Goal: Task Accomplishment & Management: Use online tool/utility

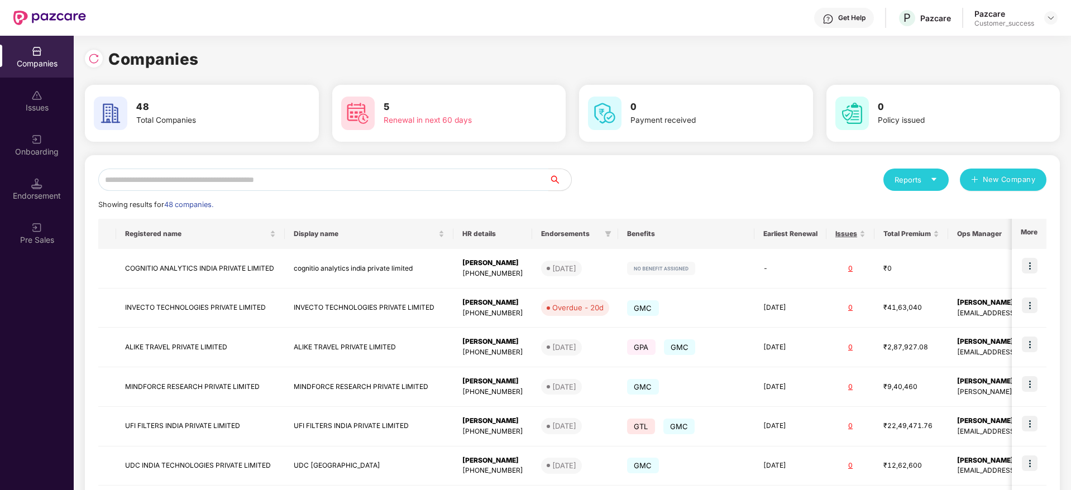
click at [40, 141] on img at bounding box center [36, 139] width 11 height 11
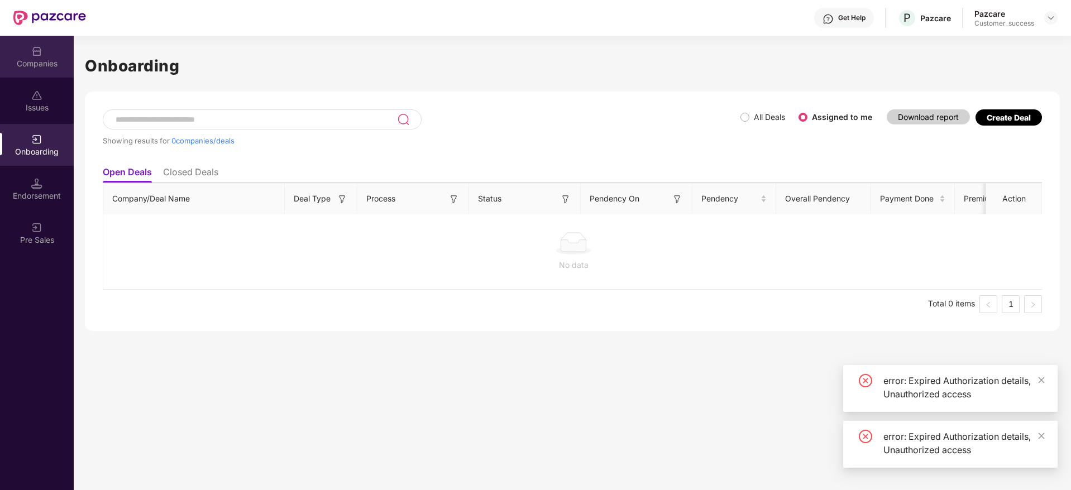
click at [38, 58] on div "Companies" at bounding box center [37, 63] width 74 height 11
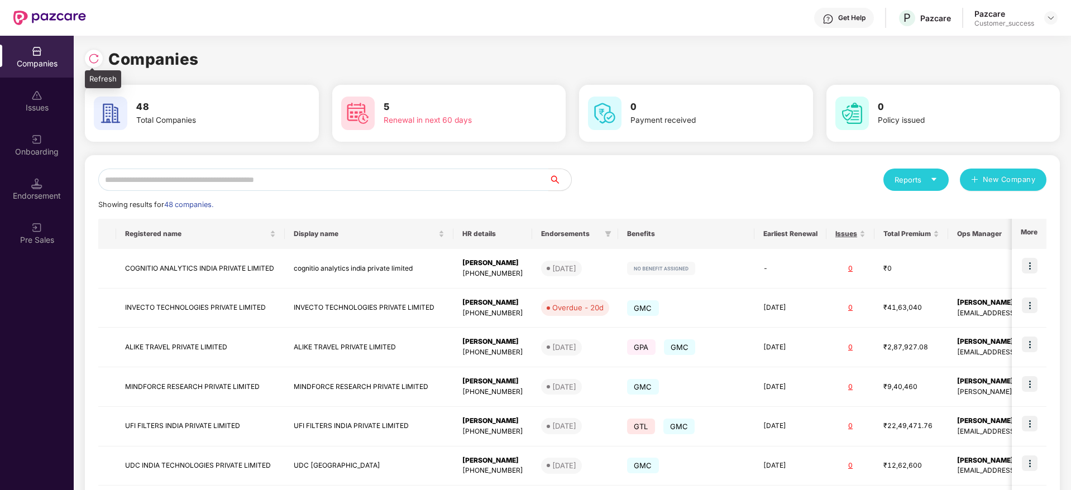
click at [94, 63] on img at bounding box center [93, 58] width 11 height 11
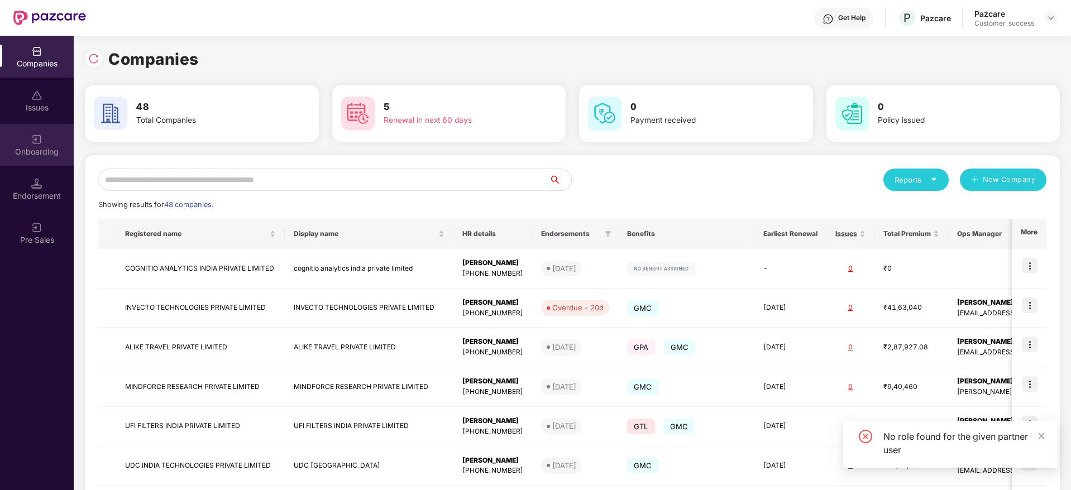
click at [34, 147] on div "Onboarding" at bounding box center [37, 151] width 74 height 11
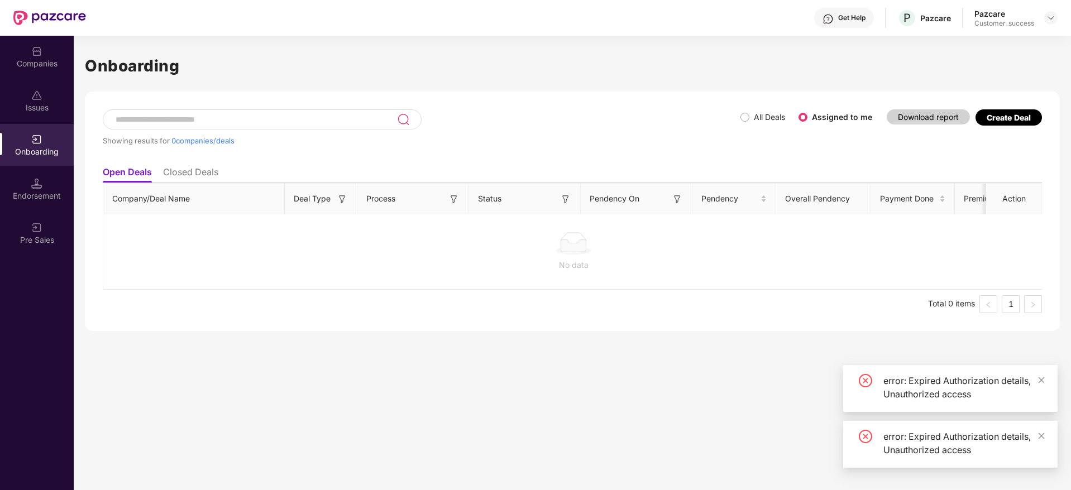
click at [185, 179] on li "Closed Deals" at bounding box center [190, 174] width 55 height 16
click at [134, 175] on li "Open Deals" at bounding box center [127, 174] width 48 height 16
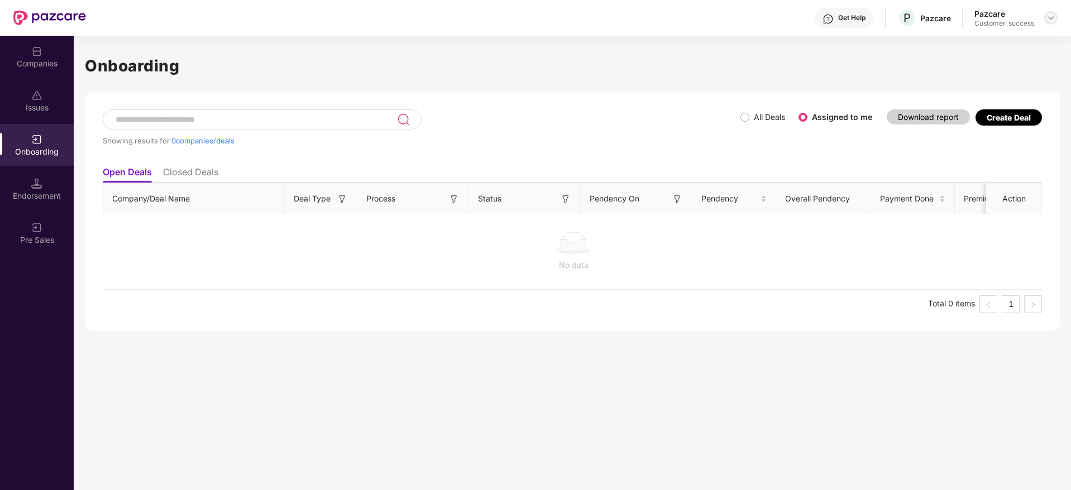
click at [1053, 18] on img at bounding box center [1050, 17] width 9 height 9
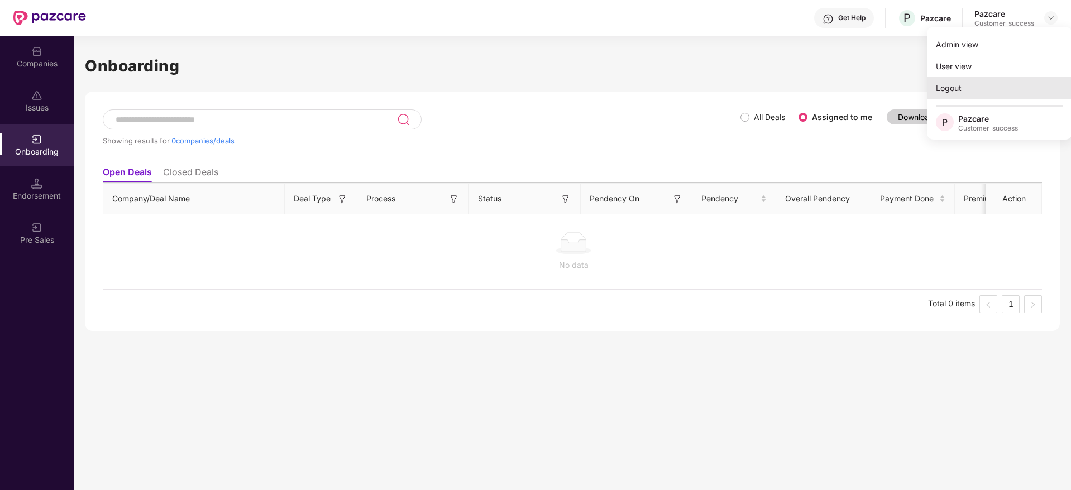
click at [968, 85] on div "Logout" at bounding box center [999, 88] width 145 height 22
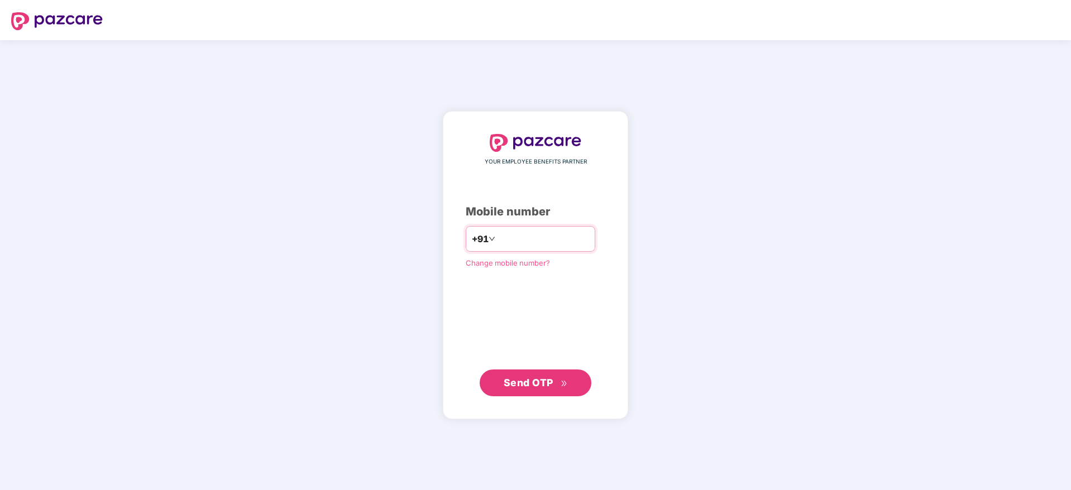
click at [520, 243] on input "number" at bounding box center [543, 239] width 92 height 18
type input "**********"
click at [543, 379] on span "Send OTP" at bounding box center [529, 382] width 50 height 12
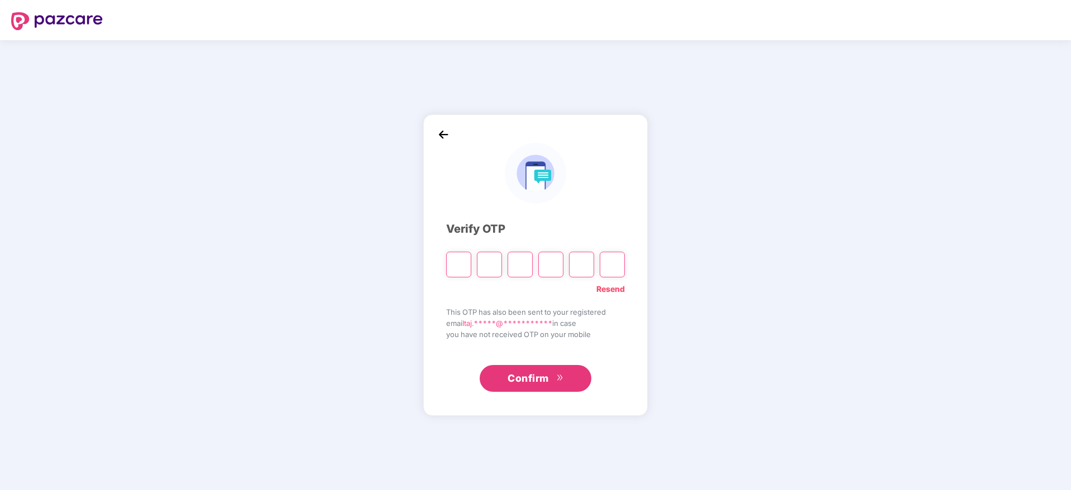
paste input "*"
type input "*"
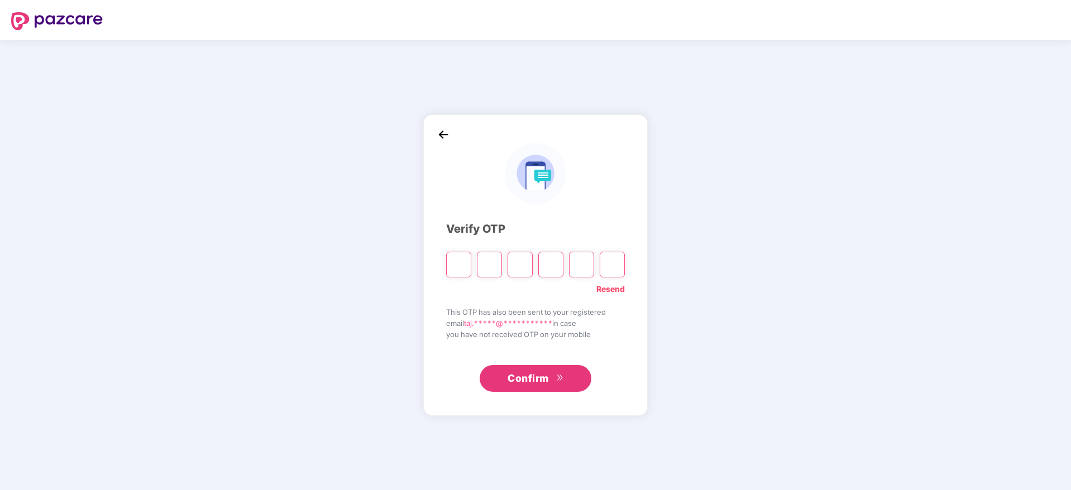
type input "*"
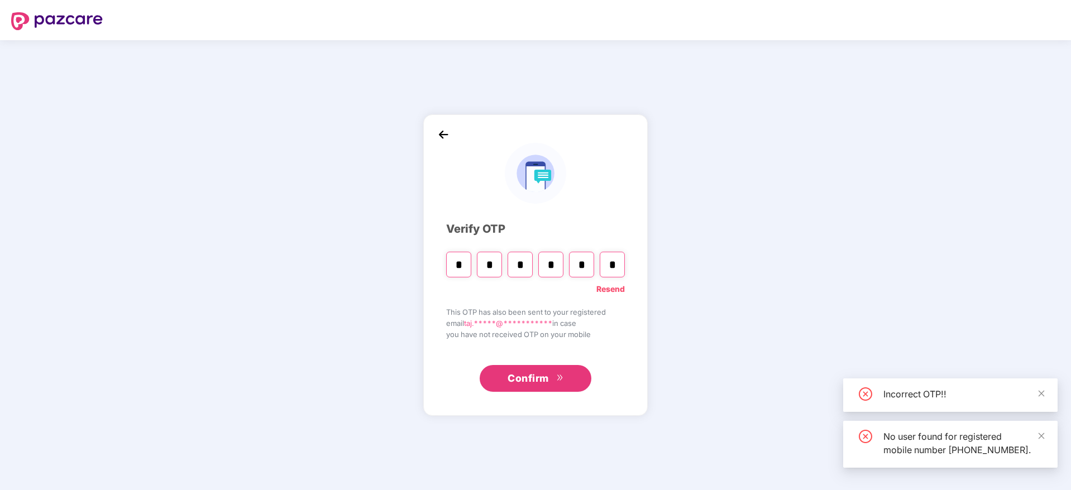
click at [516, 387] on button "Confirm" at bounding box center [536, 378] width 112 height 27
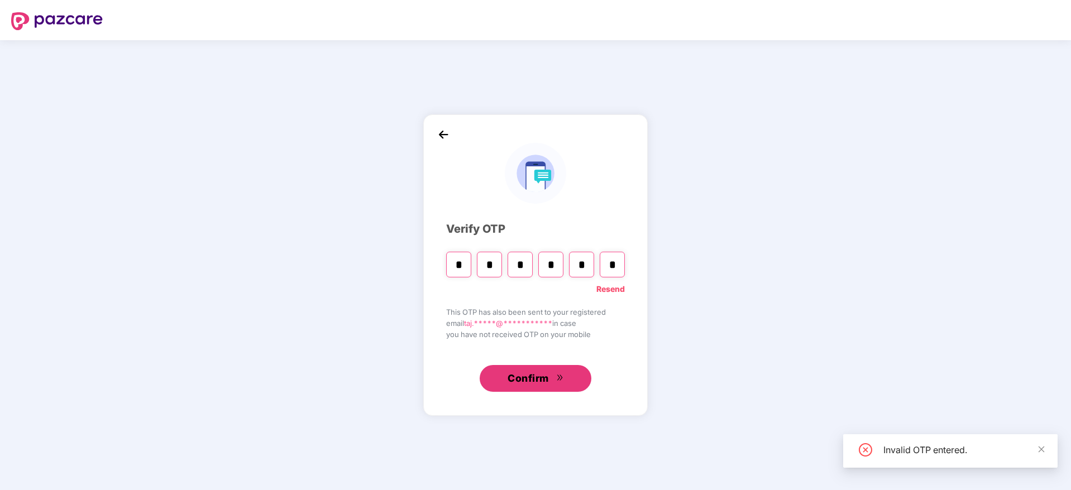
click at [520, 383] on span "Confirm" at bounding box center [527, 379] width 41 height 16
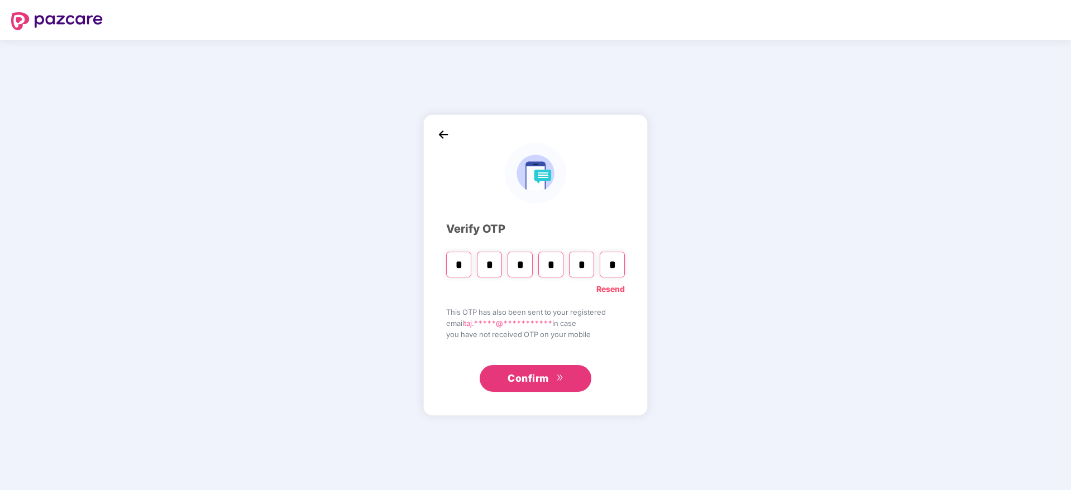
click at [462, 263] on input "*" at bounding box center [458, 265] width 25 height 26
paste input "Digit 6"
type input "*"
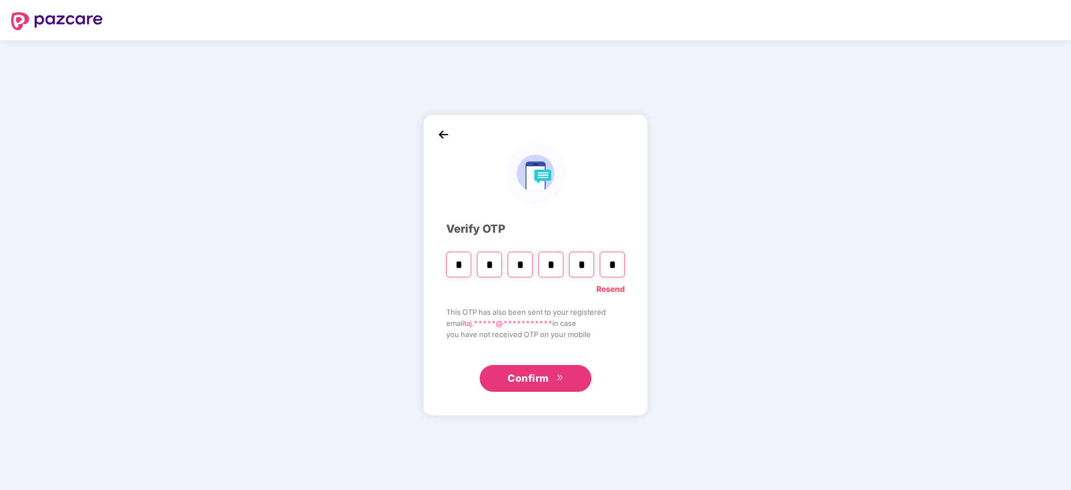
type input "*"
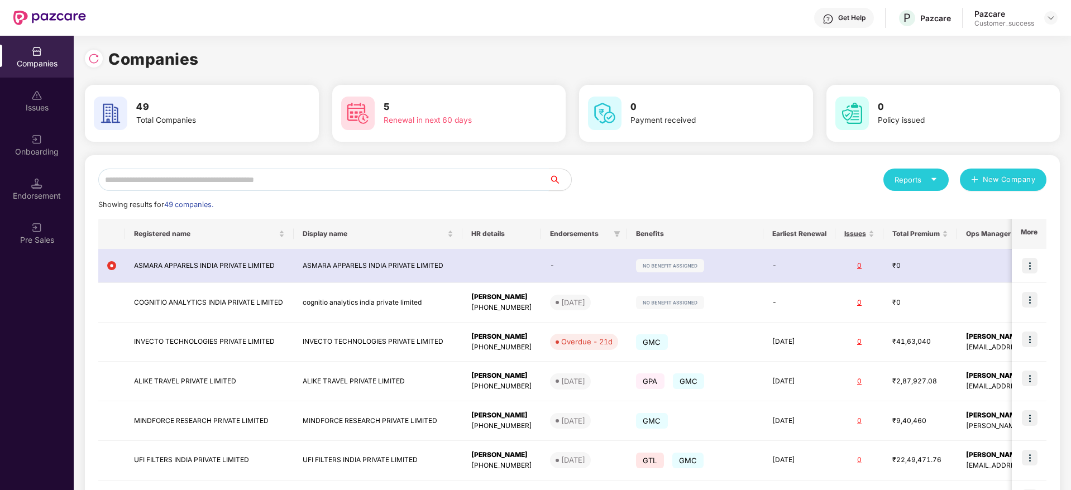
click at [211, 172] on input "text" at bounding box center [323, 180] width 450 height 22
click at [39, 147] on div "Onboarding" at bounding box center [37, 151] width 74 height 11
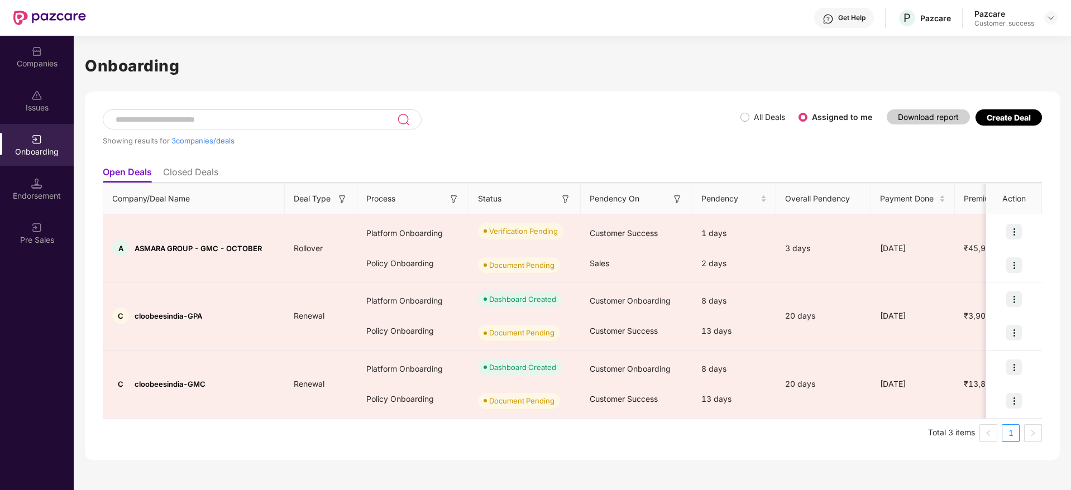
click at [181, 171] on li "Closed Deals" at bounding box center [190, 174] width 55 height 16
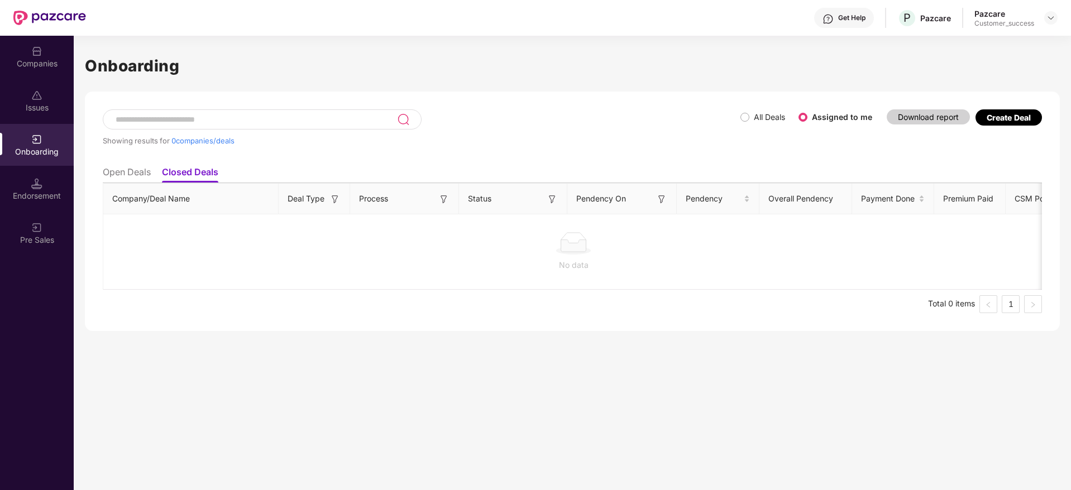
click at [148, 175] on li "Open Deals" at bounding box center [127, 174] width 48 height 16
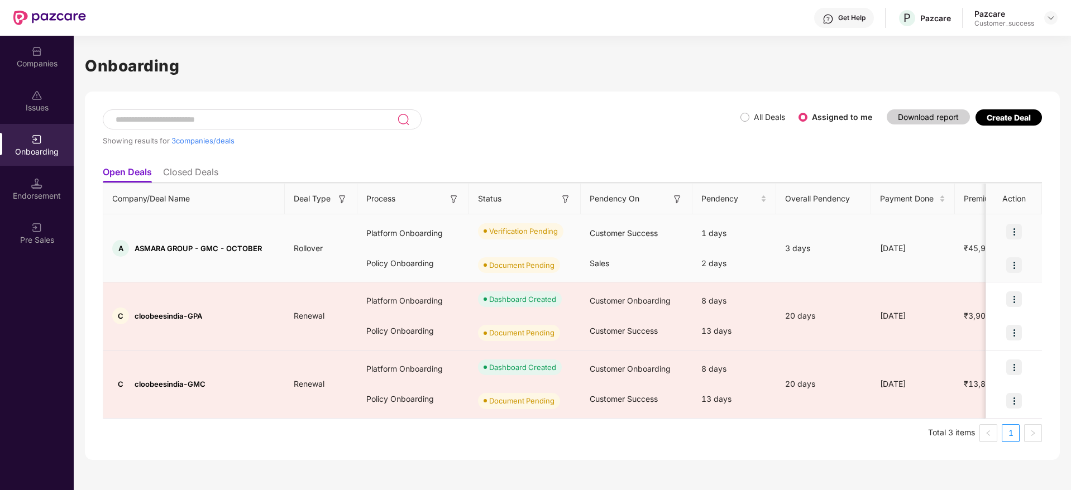
click at [1019, 230] on img at bounding box center [1014, 232] width 16 height 16
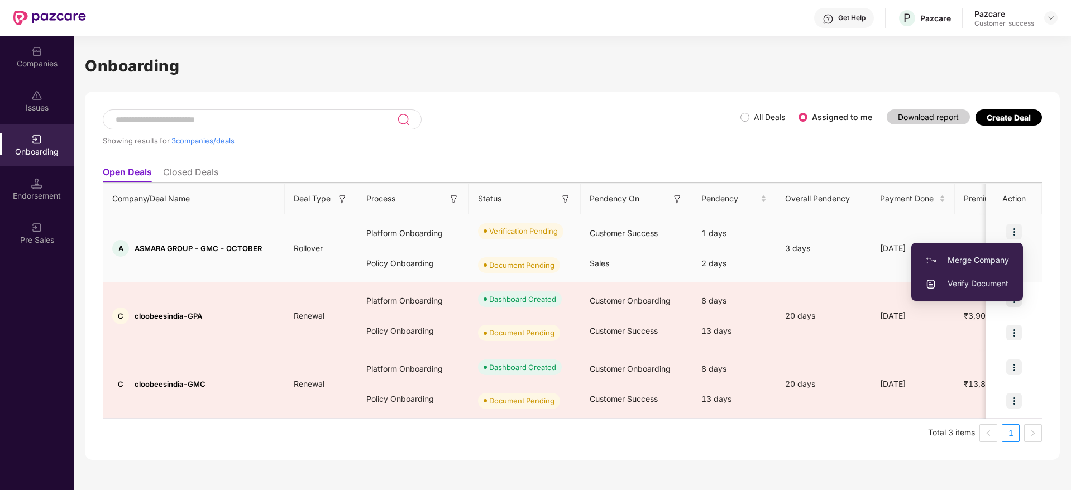
click at [1019, 230] on img at bounding box center [1014, 232] width 16 height 16
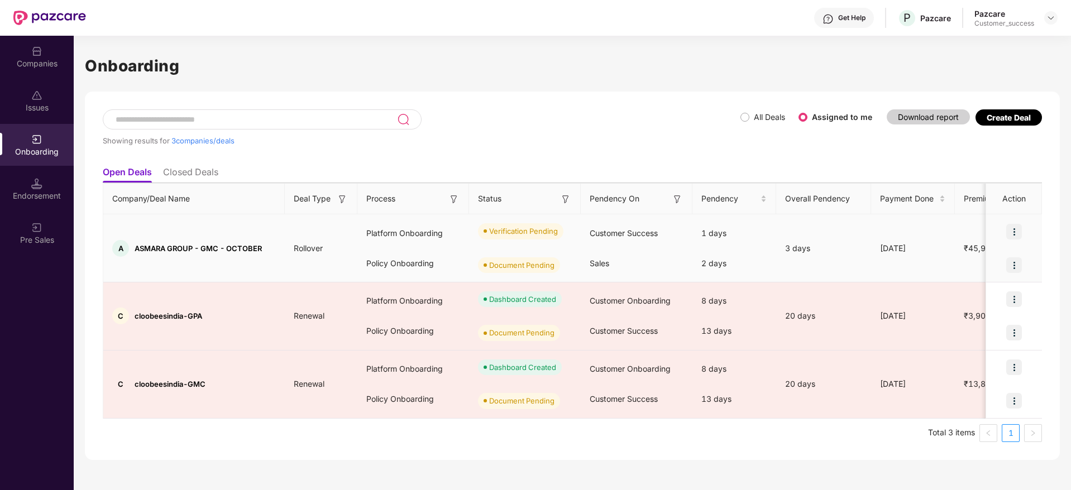
click at [1014, 231] on img at bounding box center [1014, 232] width 16 height 16
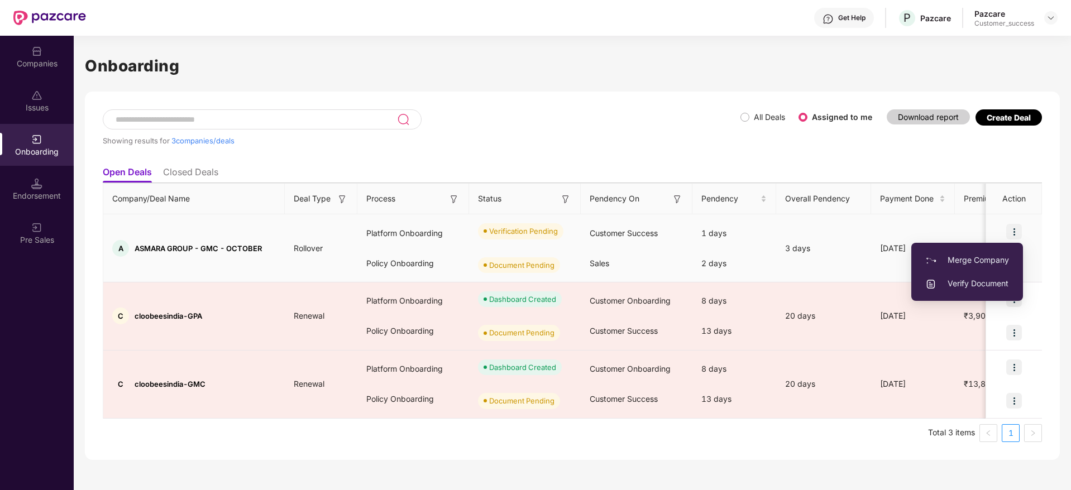
click at [971, 284] on span "Verify Document" at bounding box center [967, 283] width 84 height 12
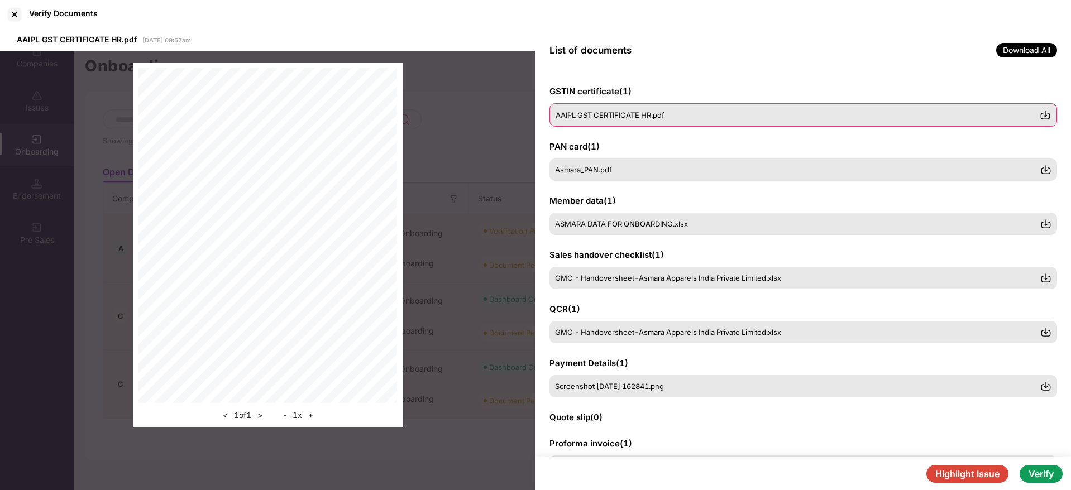
click at [1043, 111] on img at bounding box center [1044, 114] width 11 height 11
click at [1044, 165] on img at bounding box center [1044, 169] width 11 height 11
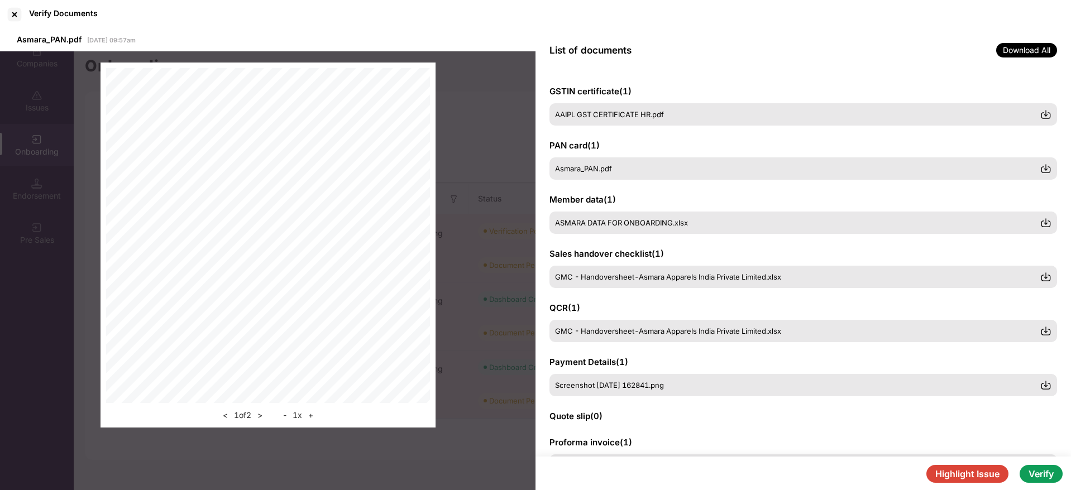
click at [408, 7] on div "Verify Documents" at bounding box center [535, 14] width 1071 height 29
click at [1047, 275] on img at bounding box center [1044, 277] width 11 height 11
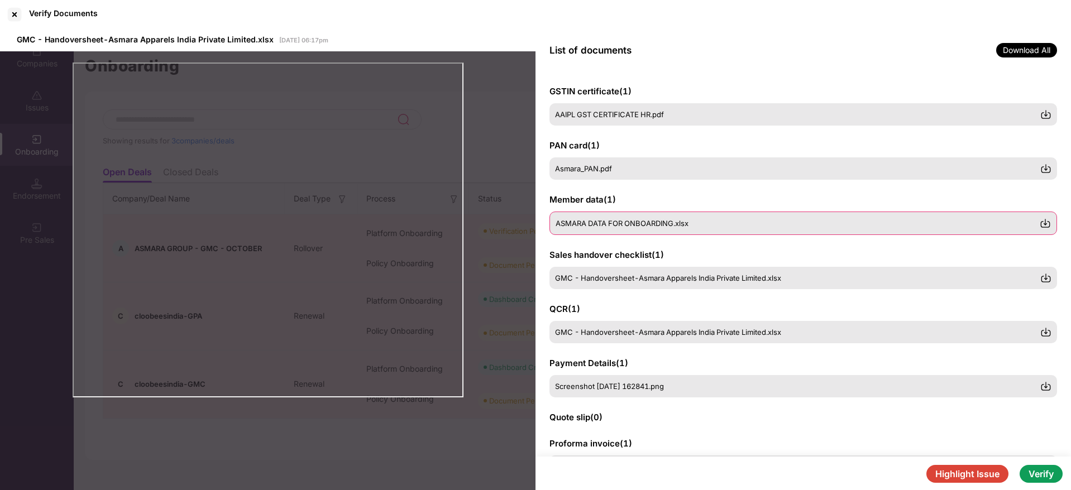
click at [1048, 221] on img at bounding box center [1044, 223] width 11 height 11
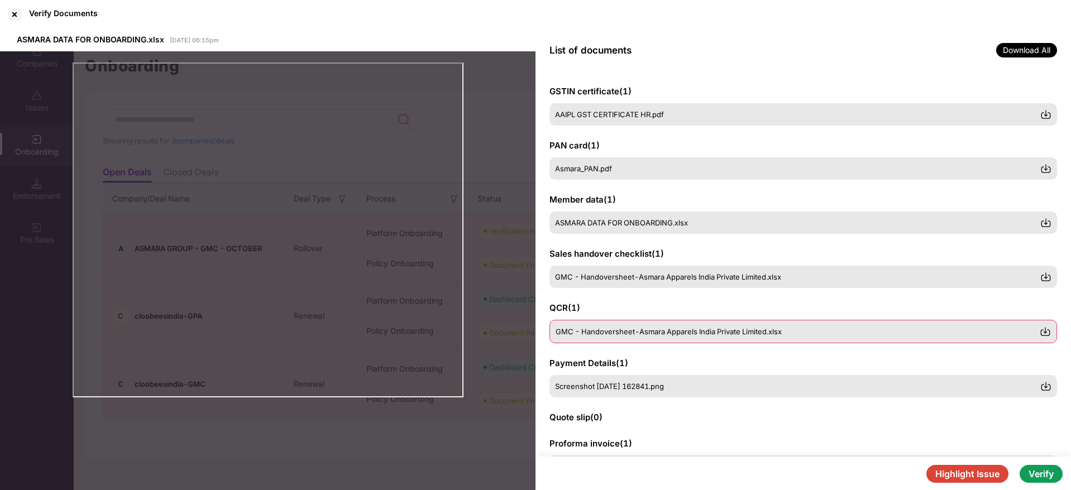
click at [1045, 332] on img at bounding box center [1044, 331] width 11 height 11
click at [977, 31] on div "List of documents Download All" at bounding box center [802, 50] width 535 height 42
click at [1043, 385] on img at bounding box center [1044, 385] width 11 height 11
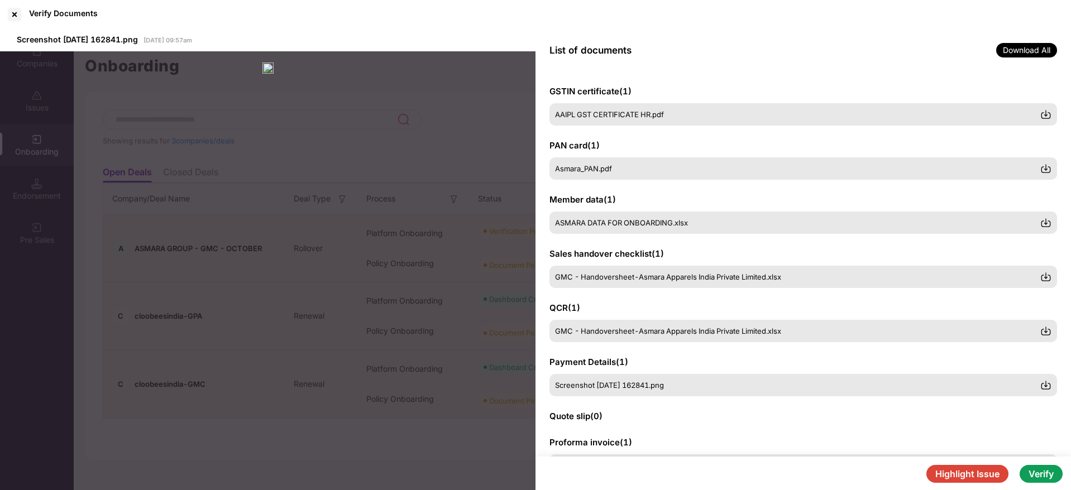
click at [973, 32] on div "List of documents Download All" at bounding box center [802, 50] width 535 height 42
click at [818, 384] on div "Screenshot [DATE] 162841.png" at bounding box center [797, 385] width 484 height 9
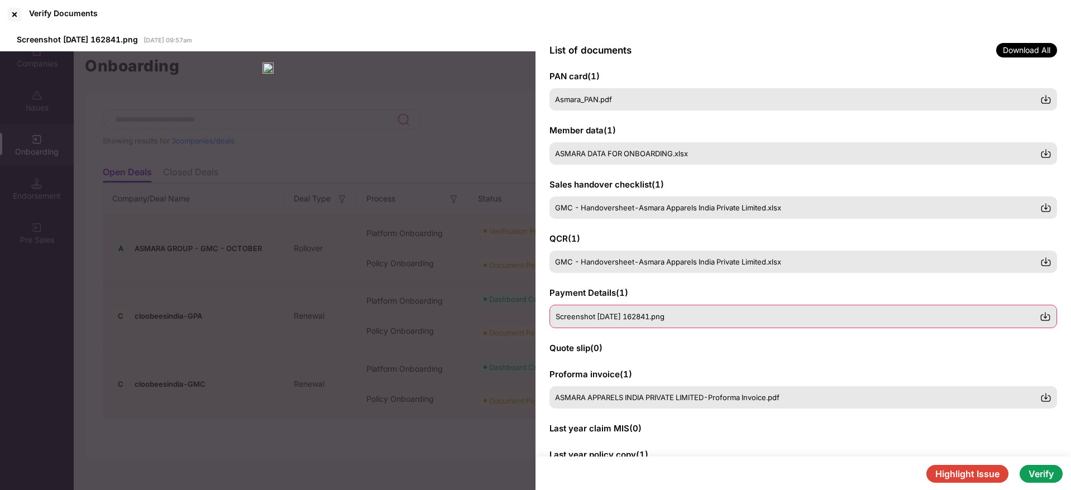
scroll to position [100, 0]
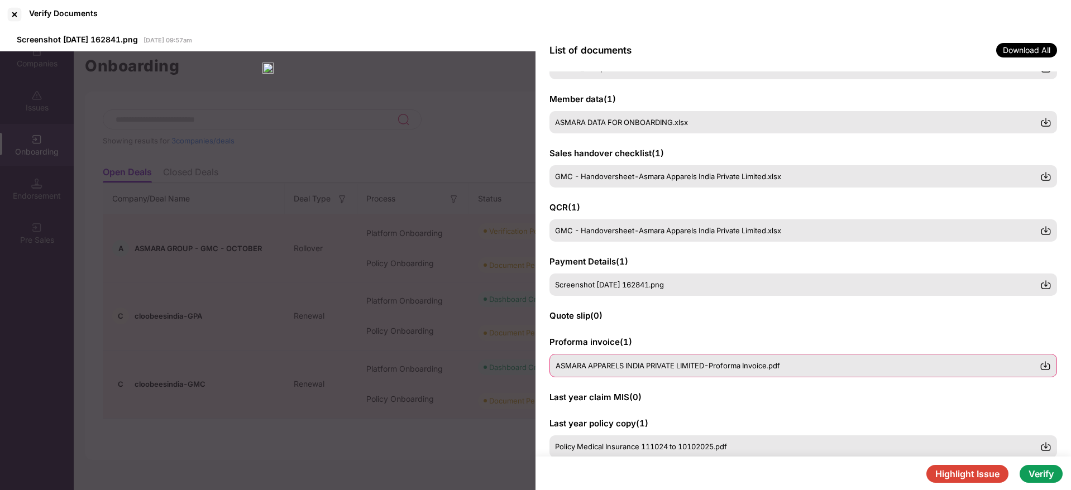
click at [1040, 361] on img at bounding box center [1044, 365] width 11 height 11
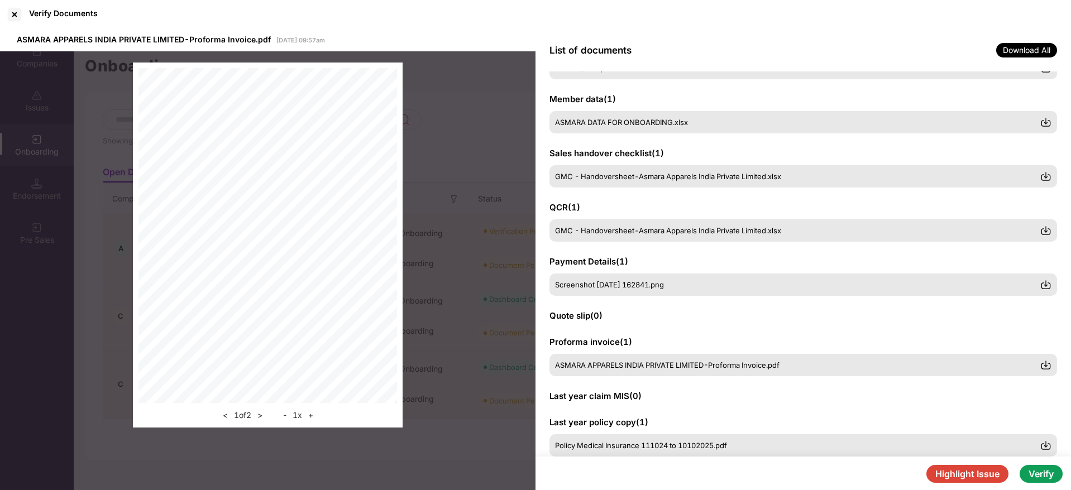
click at [980, 319] on div "Quote slip ( 0 )" at bounding box center [802, 316] width 507 height 12
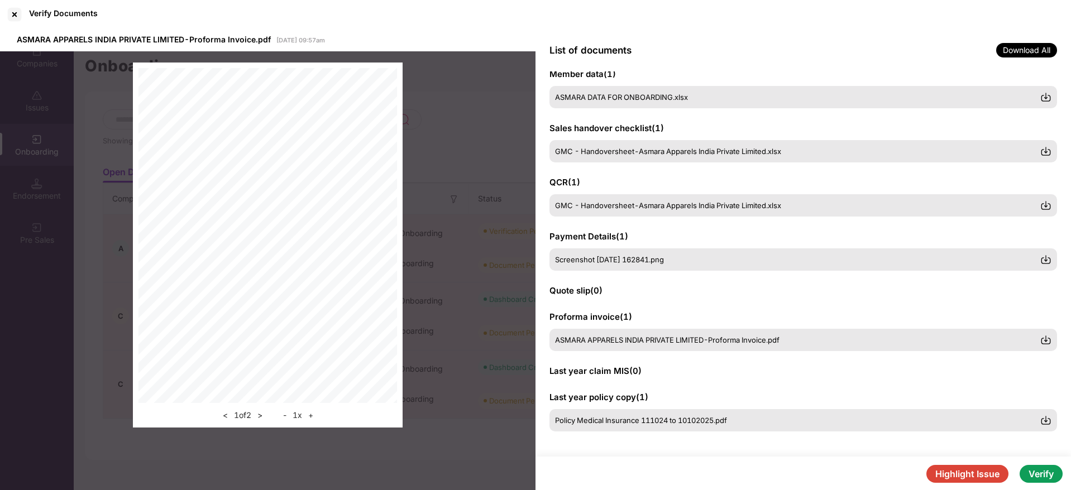
scroll to position [128, 0]
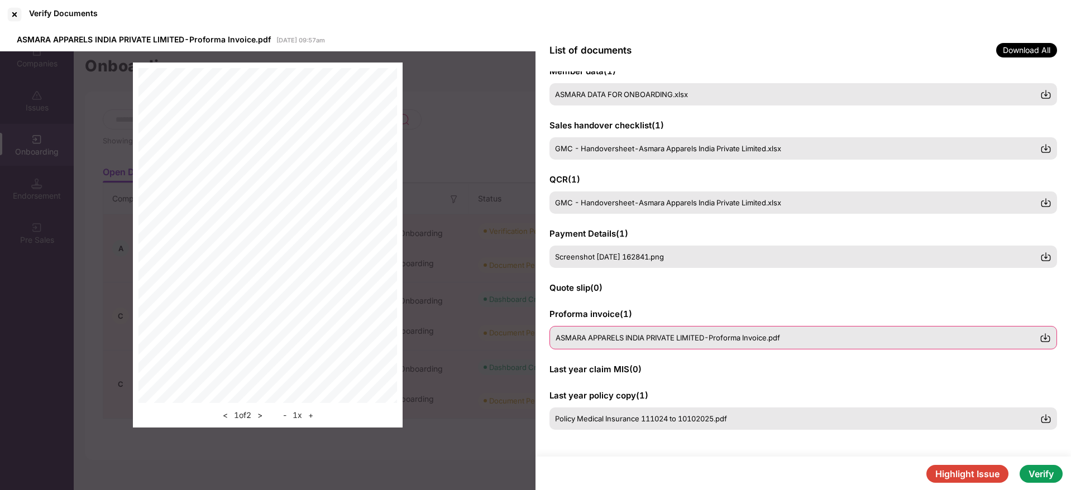
click at [953, 331] on div "ASMARA APPARELS INDIA PRIVATE LIMITED-Proforma Invoice.pdf" at bounding box center [802, 337] width 507 height 23
click at [906, 342] on div "ASMARA APPARELS INDIA PRIVATE LIMITED-Proforma Invoice.pdf" at bounding box center [797, 337] width 484 height 9
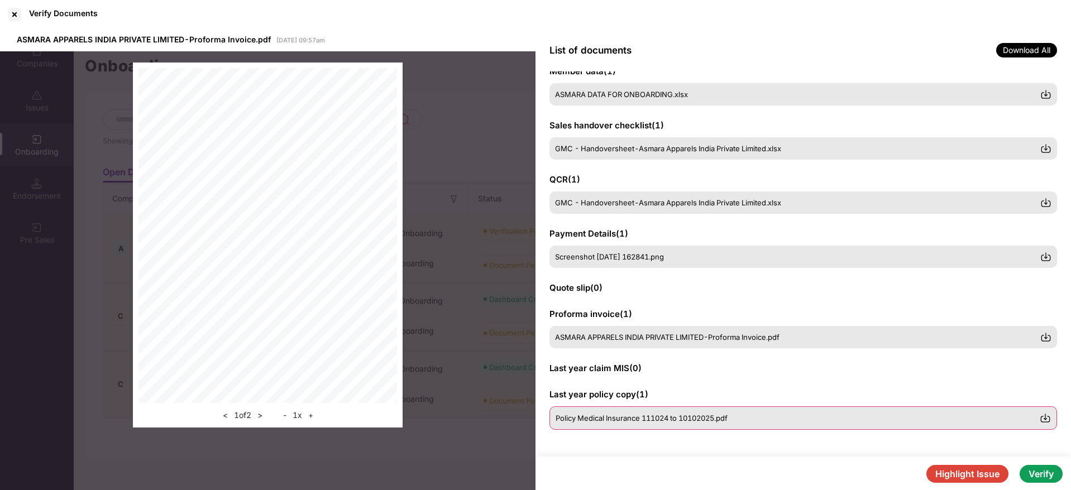
click at [1042, 418] on img at bounding box center [1044, 418] width 11 height 11
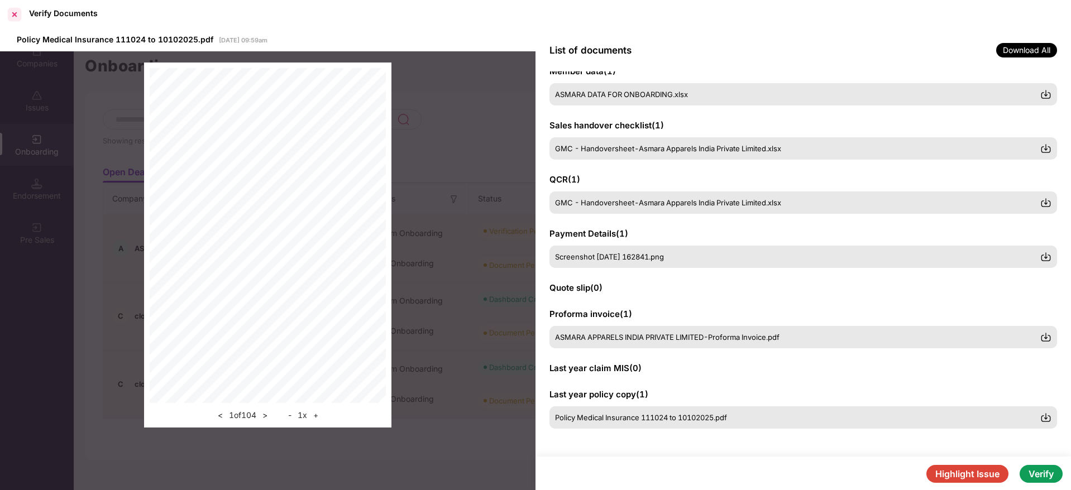
click at [15, 16] on div at bounding box center [15, 15] width 18 height 18
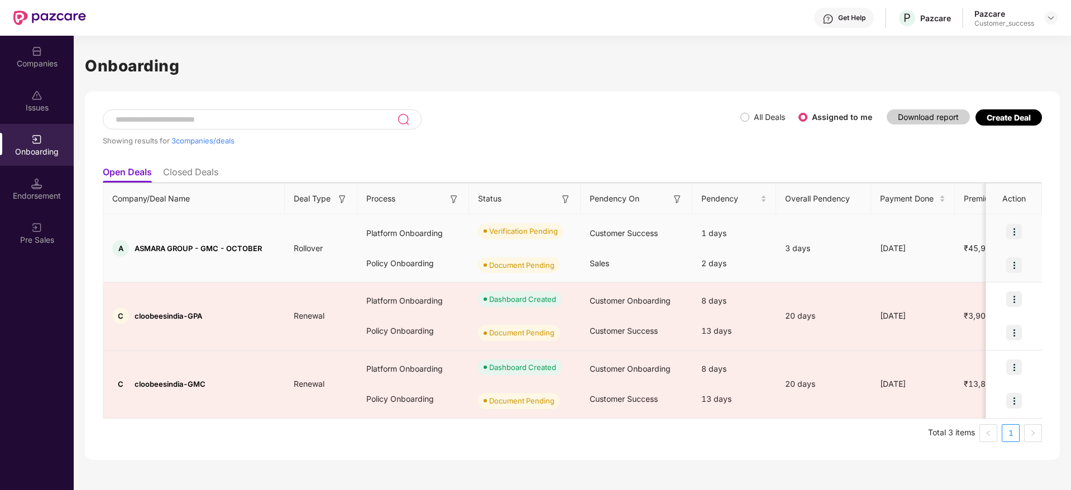
click at [1015, 230] on img at bounding box center [1014, 232] width 16 height 16
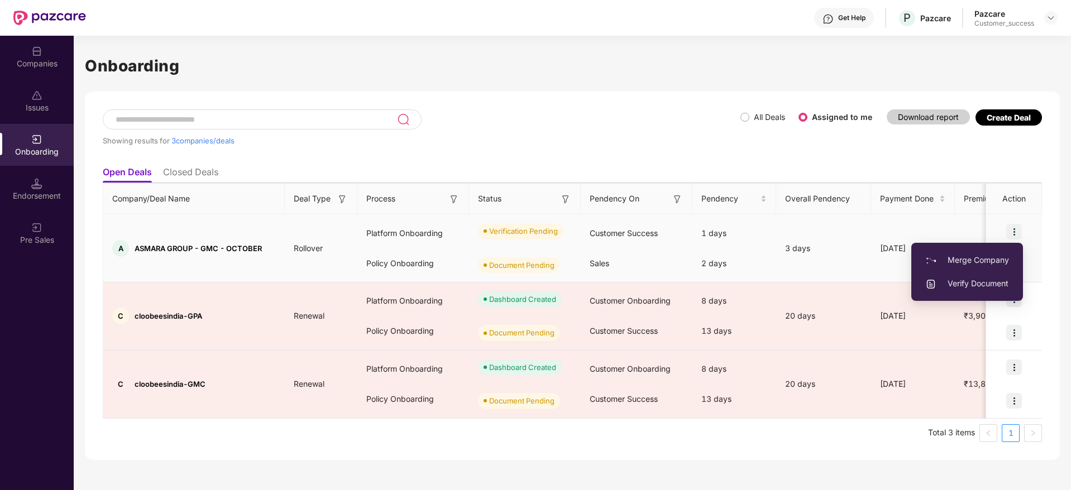
click at [972, 285] on span "Verify Document" at bounding box center [967, 283] width 84 height 12
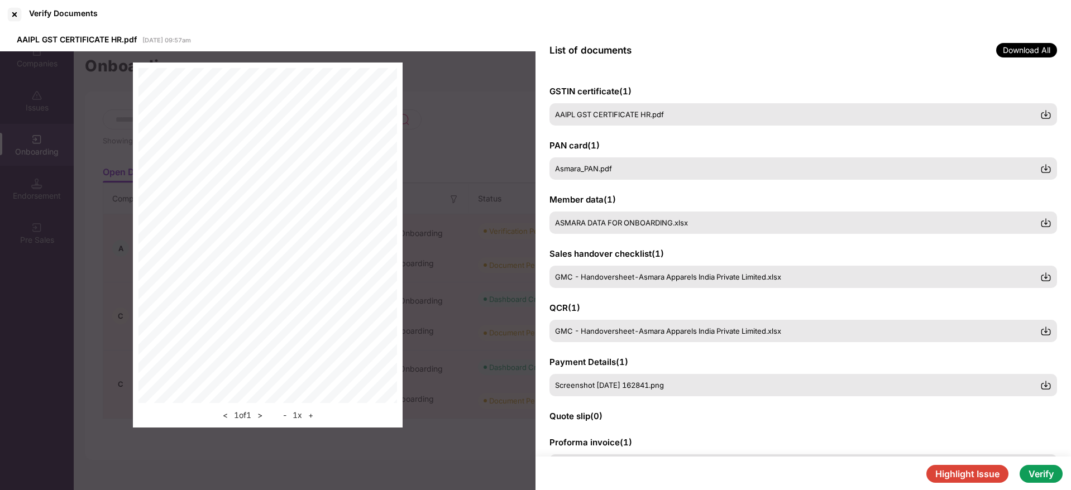
click at [1039, 474] on button "Verify" at bounding box center [1040, 474] width 43 height 18
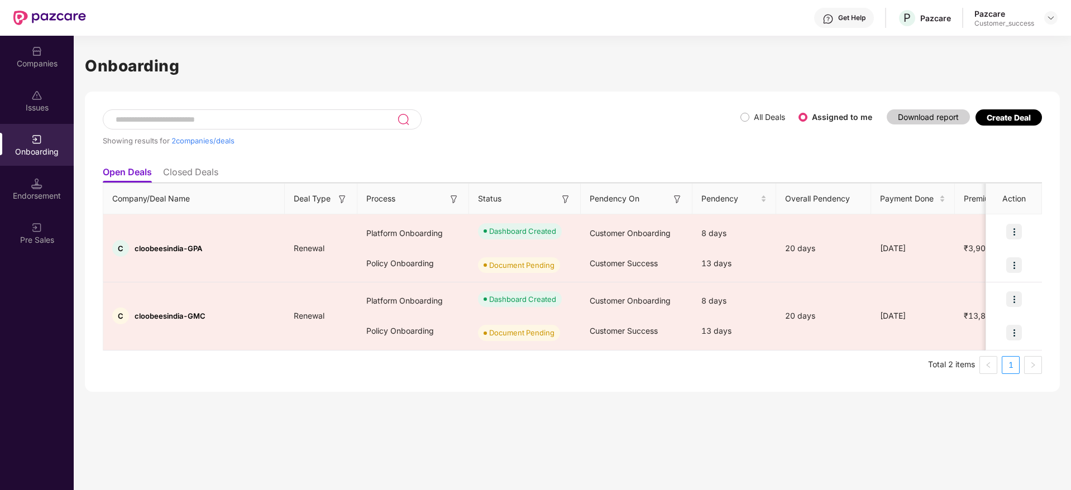
click at [39, 141] on img at bounding box center [36, 139] width 11 height 11
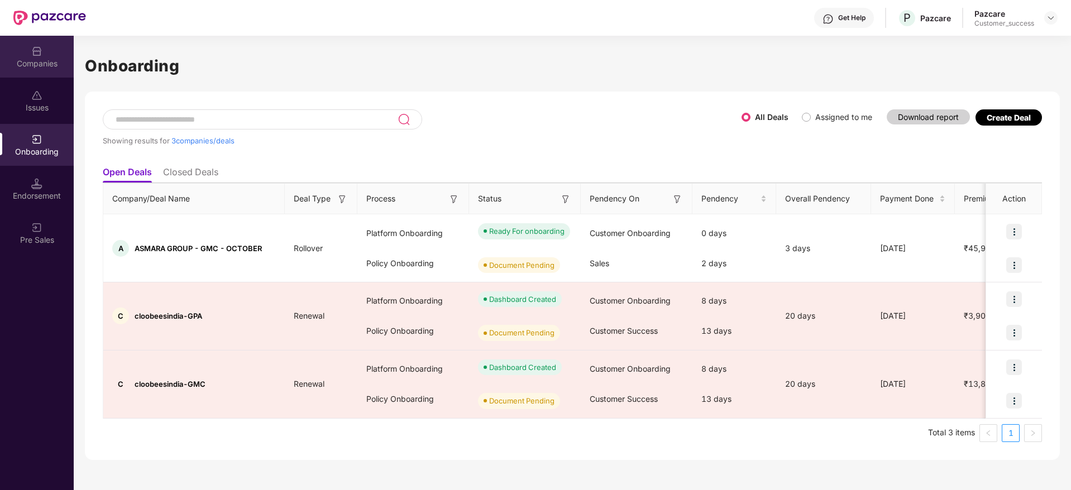
click at [31, 65] on div "Companies" at bounding box center [37, 63] width 74 height 11
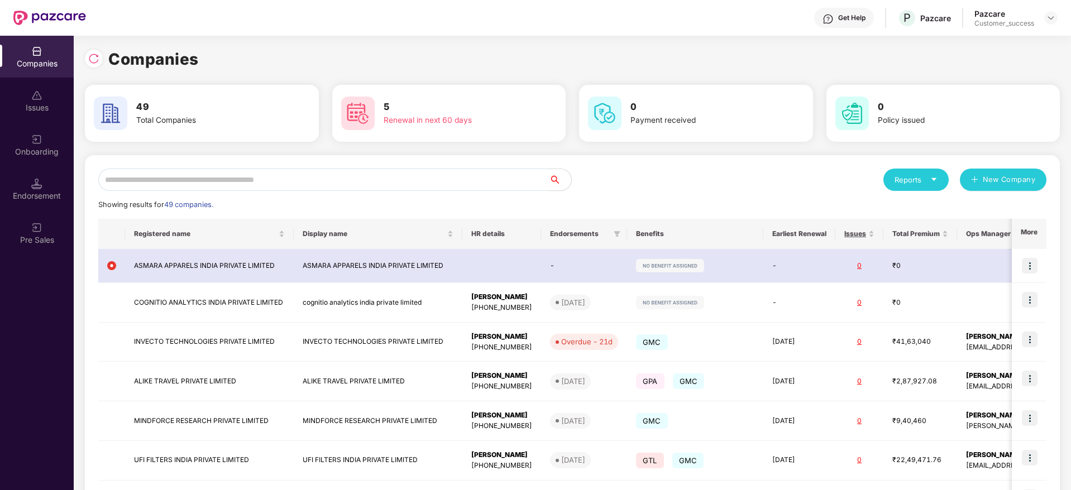
click at [328, 181] on input "text" at bounding box center [323, 180] width 450 height 22
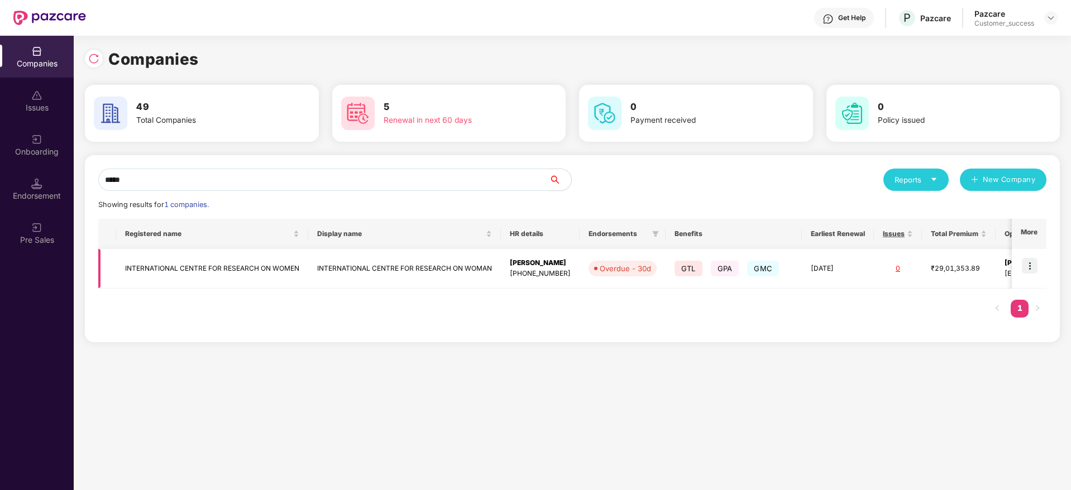
type input "*****"
click at [1030, 266] on img at bounding box center [1030, 266] width 16 height 16
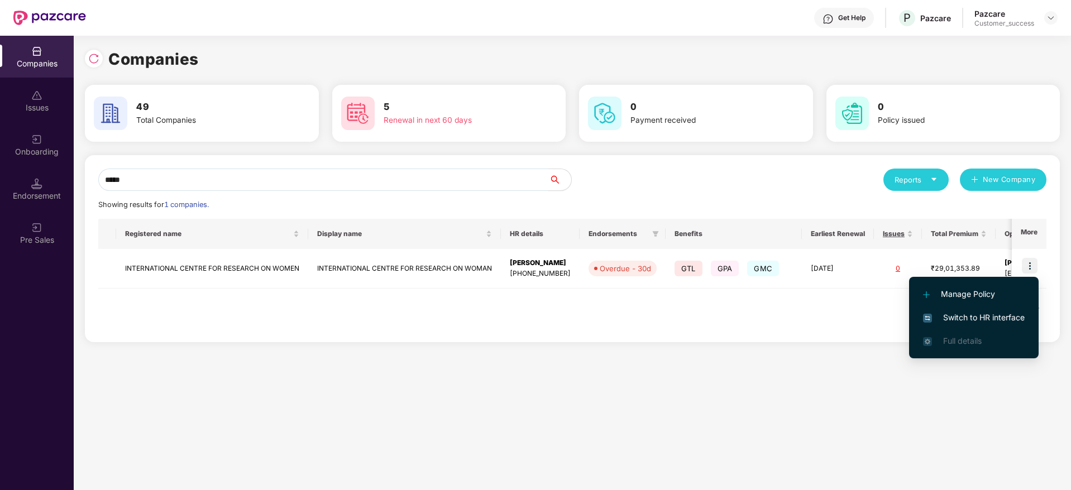
click at [992, 320] on span "Switch to HR interface" at bounding box center [974, 317] width 102 height 12
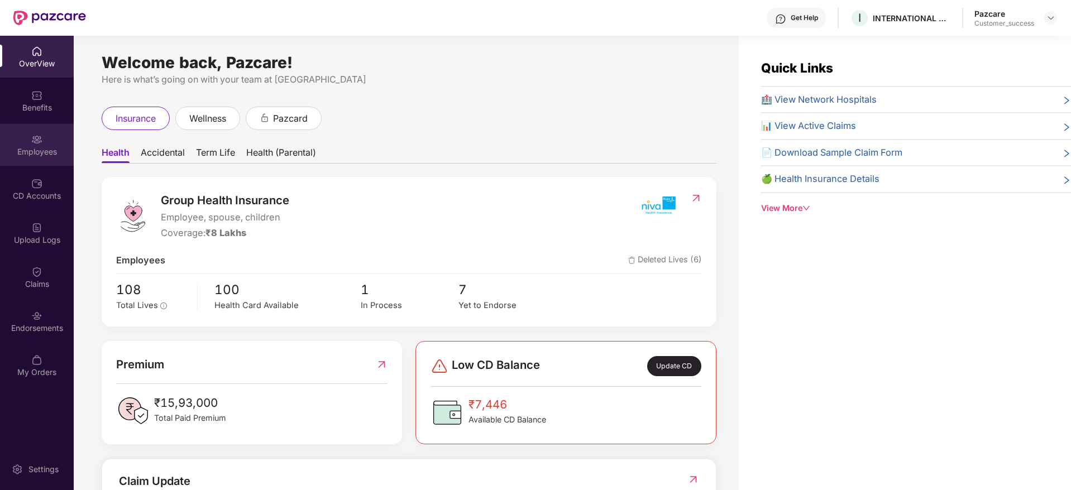
click at [27, 151] on div "Employees" at bounding box center [37, 151] width 74 height 11
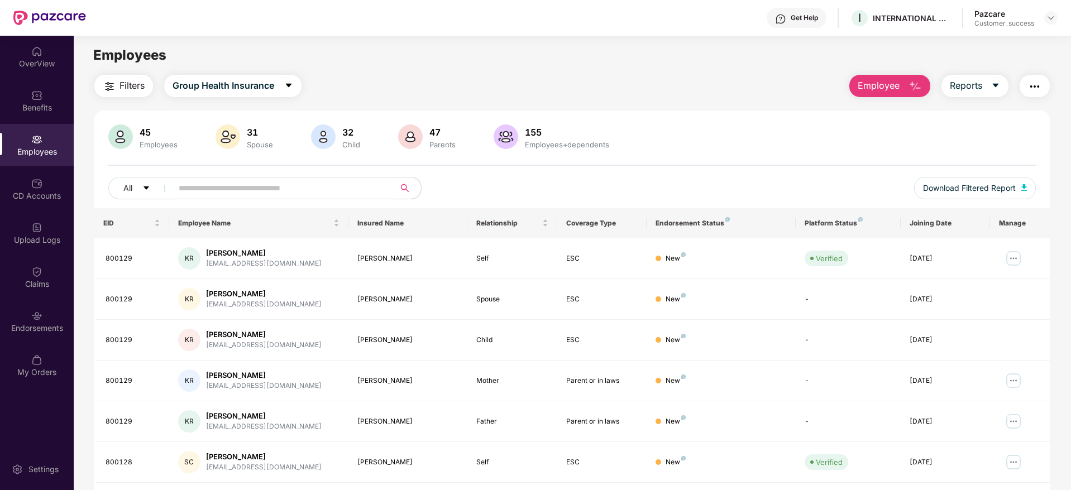
click at [666, 113] on div "45 Employees 31 Spouse 32 Child [DEMOGRAPHIC_DATA] Parents 155 Employees+depend…" at bounding box center [571, 399] width 955 height 576
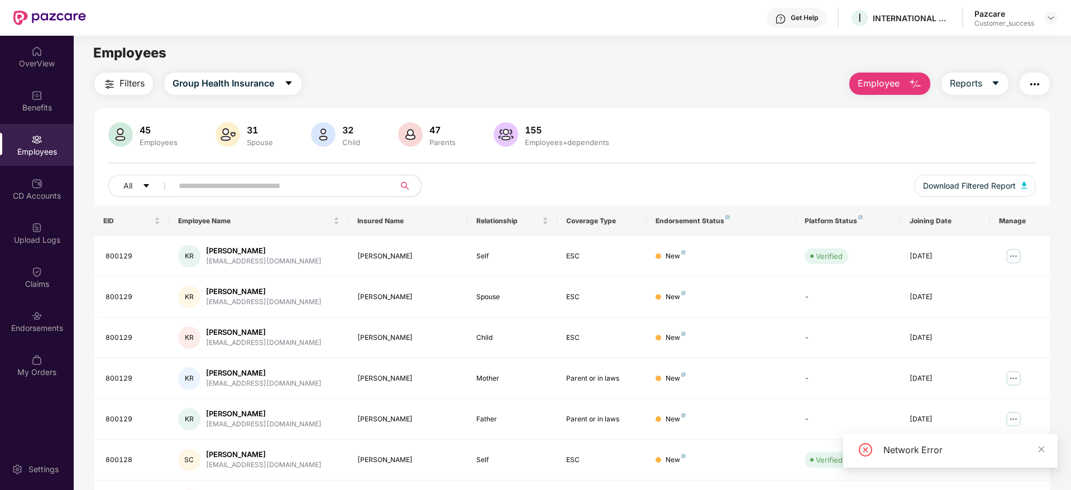
scroll to position [0, 0]
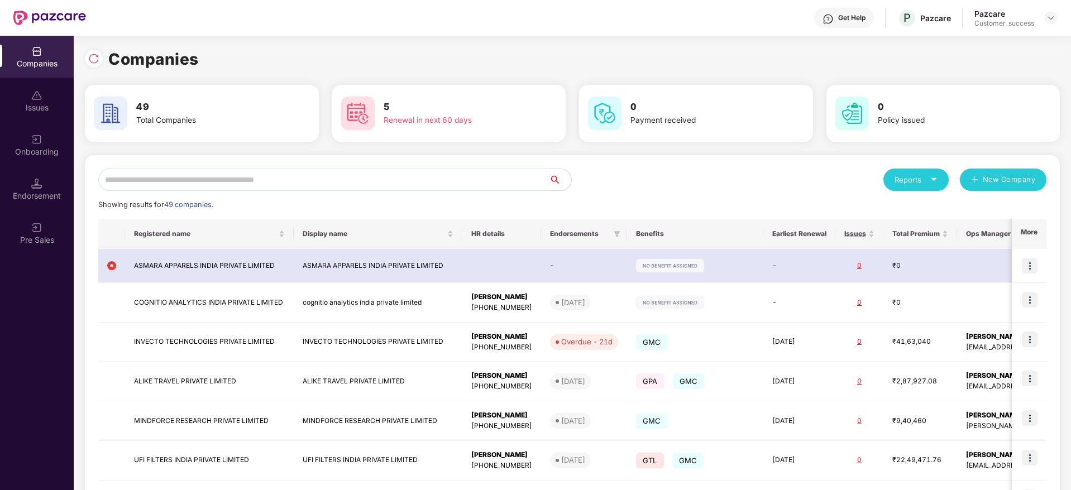
click at [191, 178] on input "text" at bounding box center [323, 180] width 450 height 22
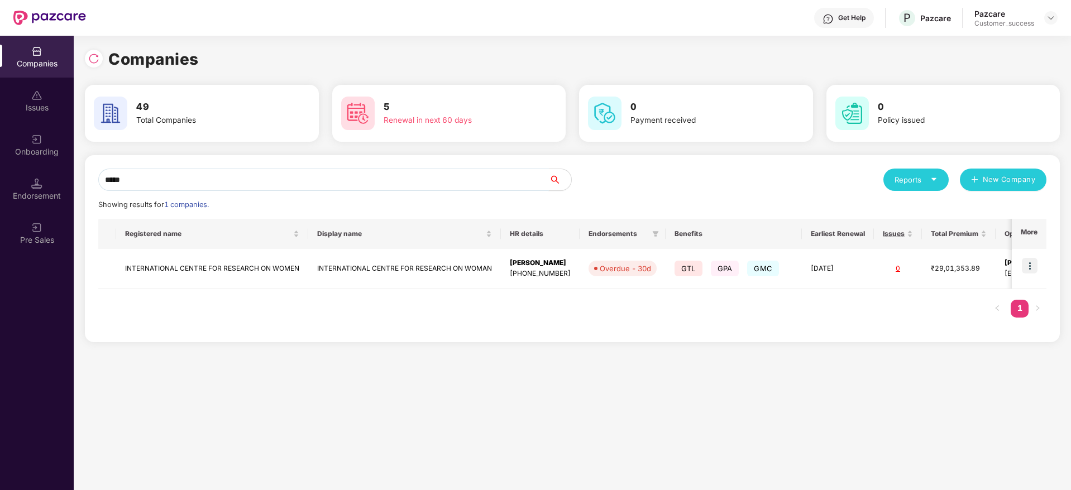
type input "*****"
click at [783, 316] on div "Registered name Display name HR details Endorsements Benefits Earliest Renewal …" at bounding box center [572, 274] width 948 height 110
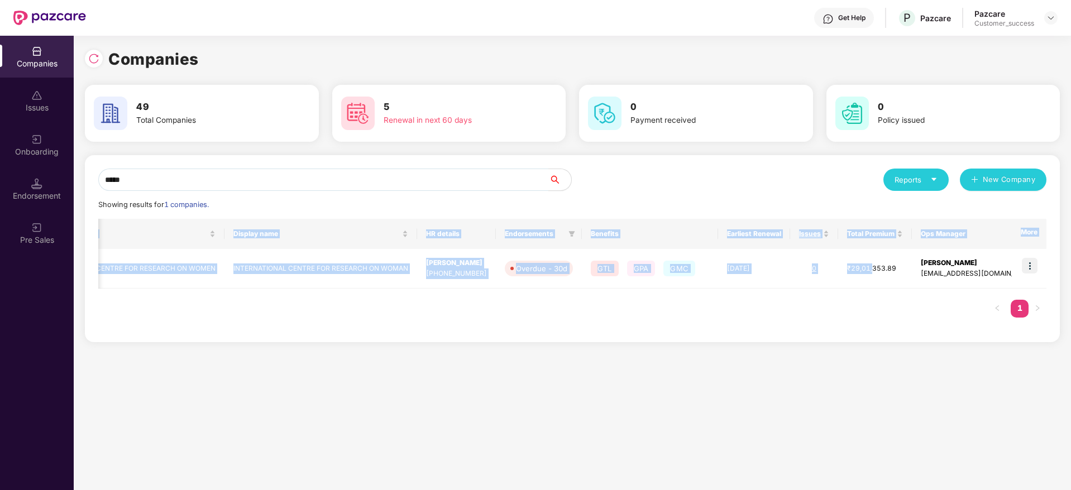
drag, startPoint x: 953, startPoint y: 284, endPoint x: 1071, endPoint y: 258, distance: 121.1
click at [1070, 258] on html "Get Help P Pazcare Pazcare Customer_success Companies Issues Onboarding Endorse…" at bounding box center [535, 245] width 1071 height 490
click at [852, 324] on div "Registered name Display name HR details Endorsements Benefits Earliest Renewal …" at bounding box center [572, 274] width 948 height 110
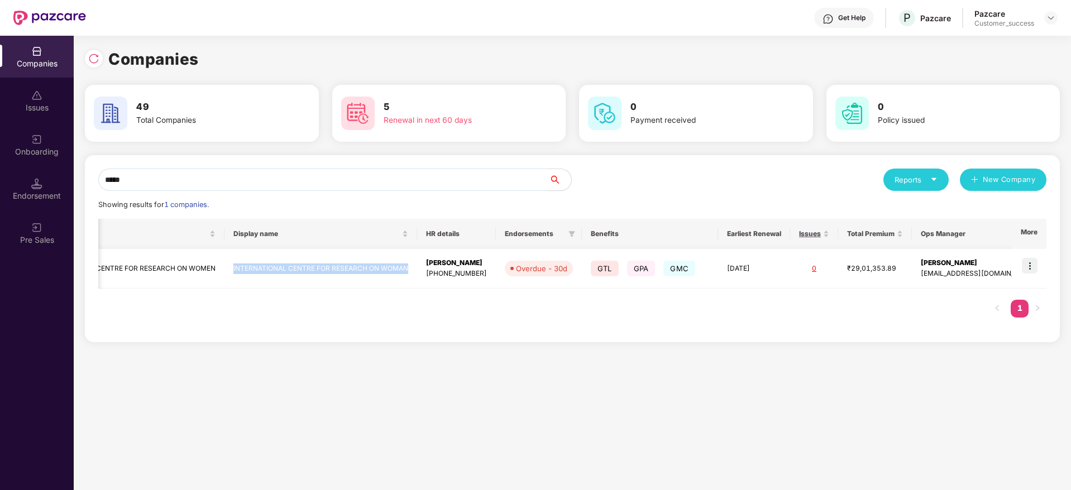
drag, startPoint x: 229, startPoint y: 267, endPoint x: 410, endPoint y: 267, distance: 181.4
click at [410, 267] on td "INTERNATIONAL CENTRE FOR RESEARCH ON WOMAN" at bounding box center [320, 269] width 193 height 40
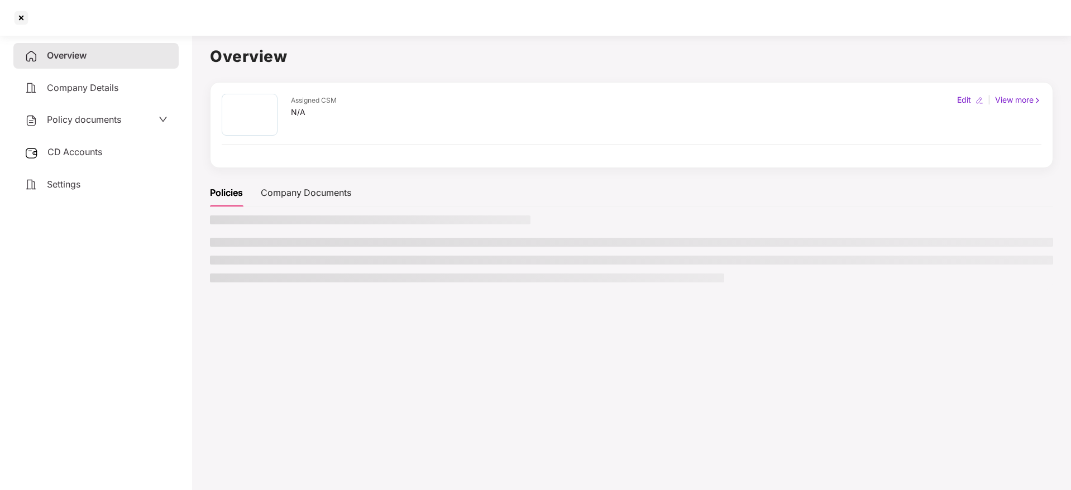
scroll to position [0, 0]
copy td "INTERNATIONAL CENTRE FOR RESEARCH ON WOMAN"
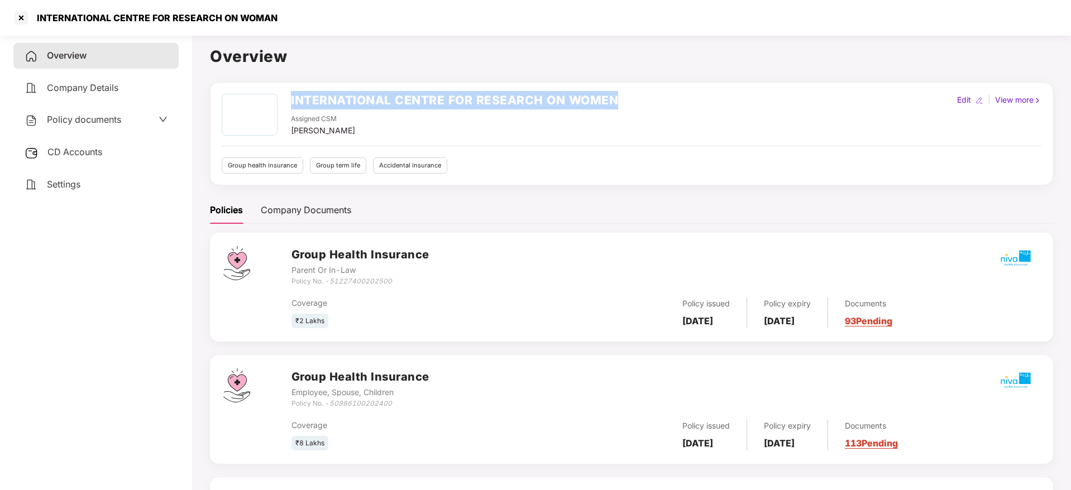
drag, startPoint x: 618, startPoint y: 105, endPoint x: 287, endPoint y: 94, distance: 331.2
click at [287, 94] on div "INTERNATIONAL CENTRE FOR RESEARCH ON WOMEN Assigned CSM [PERSON_NAME] Edit | Vi…" at bounding box center [631, 115] width 819 height 43
copy h2 "INTERNATIONAL CENTRE FOR RESEARCH ON WOMEN"
click at [25, 21] on div at bounding box center [21, 18] width 18 height 18
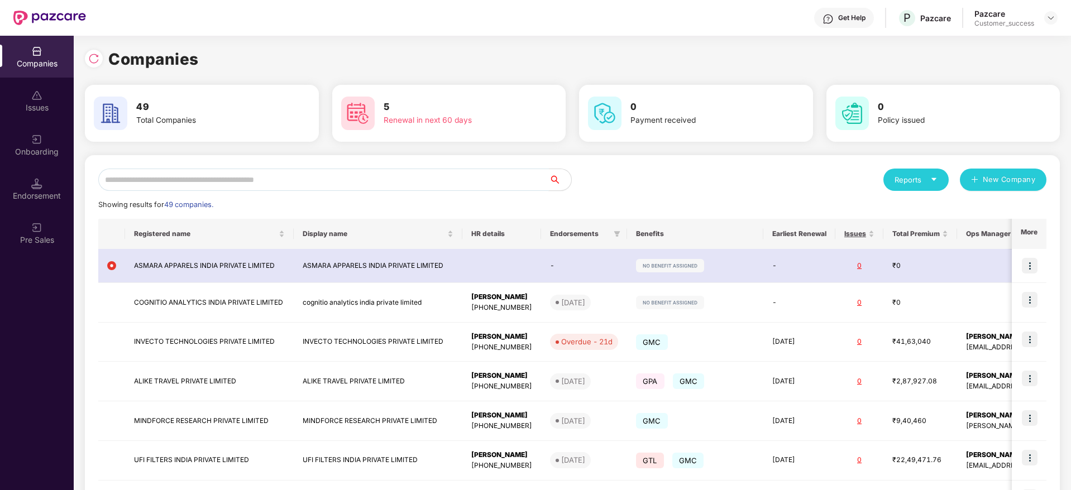
click at [247, 179] on input "text" at bounding box center [323, 180] width 450 height 22
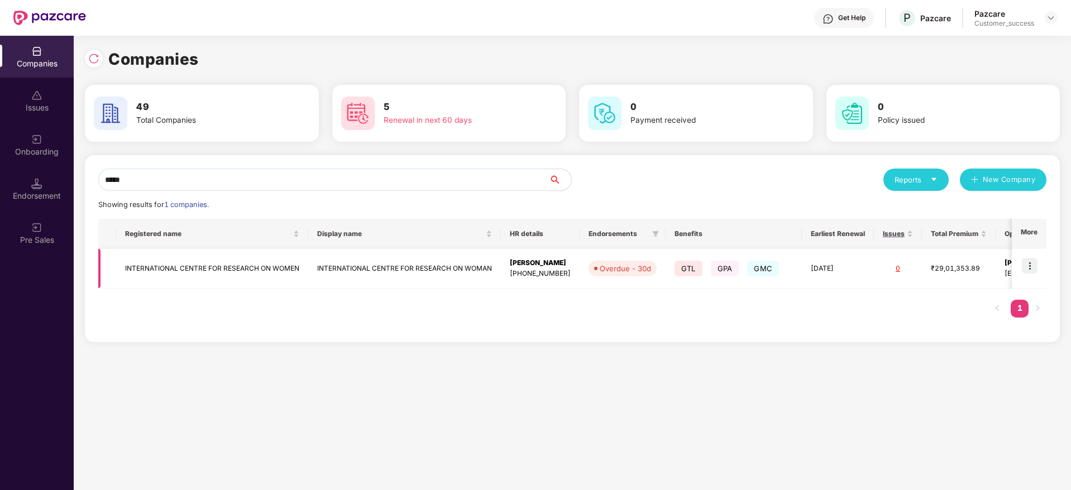
type input "*****"
click at [1029, 269] on img at bounding box center [1030, 266] width 16 height 16
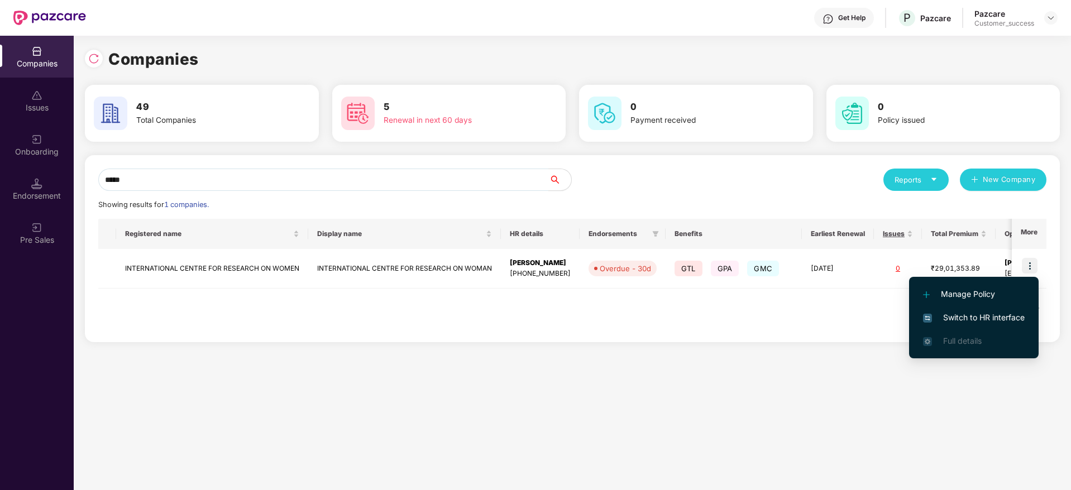
click at [973, 320] on span "Switch to HR interface" at bounding box center [974, 317] width 102 height 12
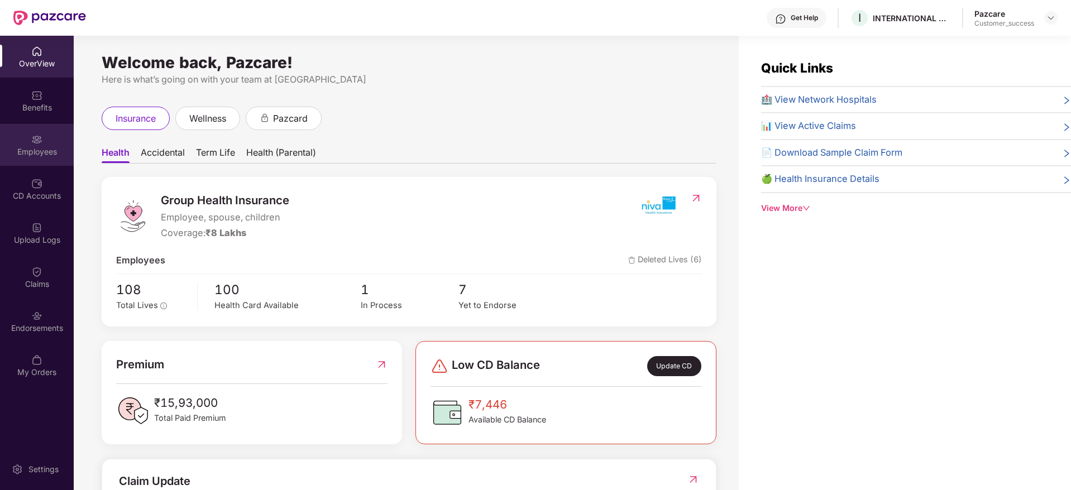
click at [37, 146] on div "Employees" at bounding box center [37, 151] width 74 height 11
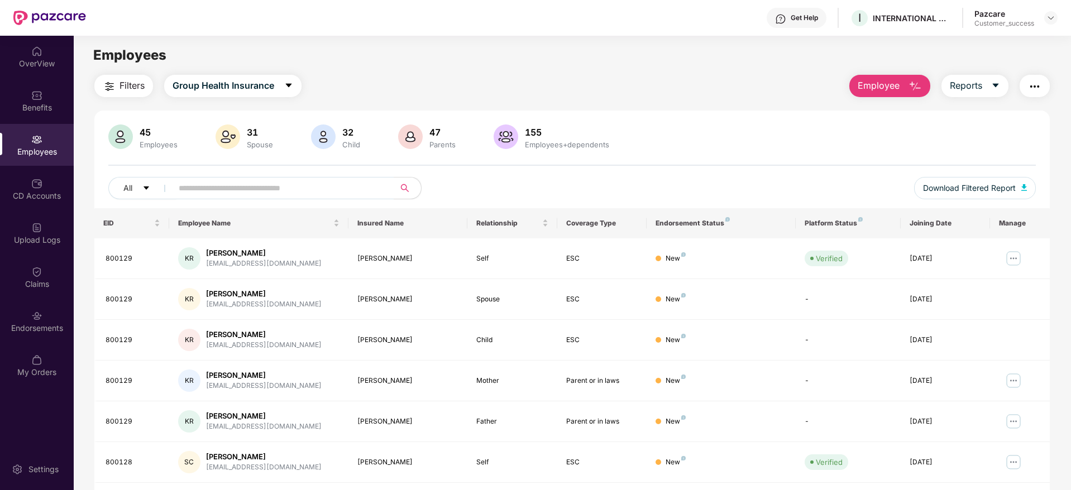
click at [128, 85] on span "Filters" at bounding box center [131, 86] width 25 height 14
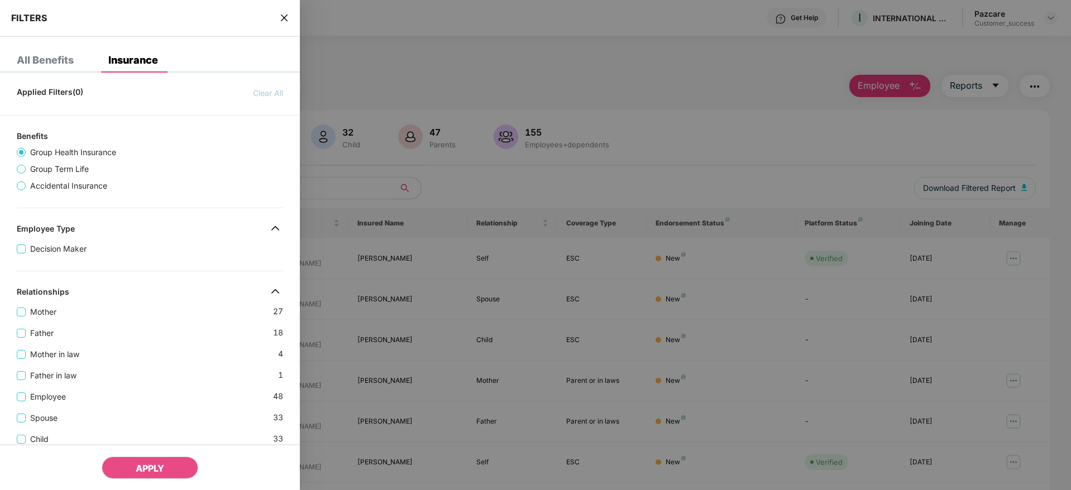
click at [180, 327] on div "Father [DEMOGRAPHIC_DATA]" at bounding box center [150, 328] width 266 height 21
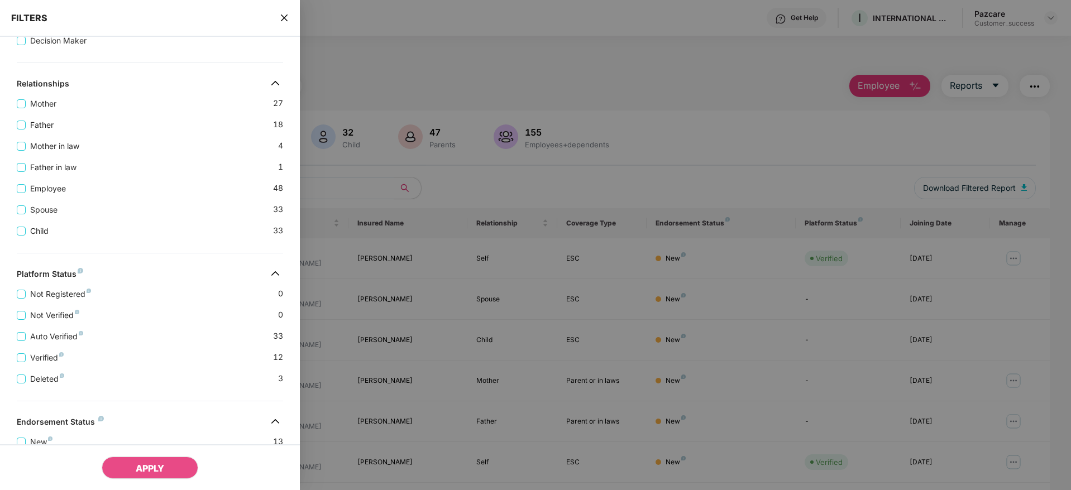
scroll to position [335, 0]
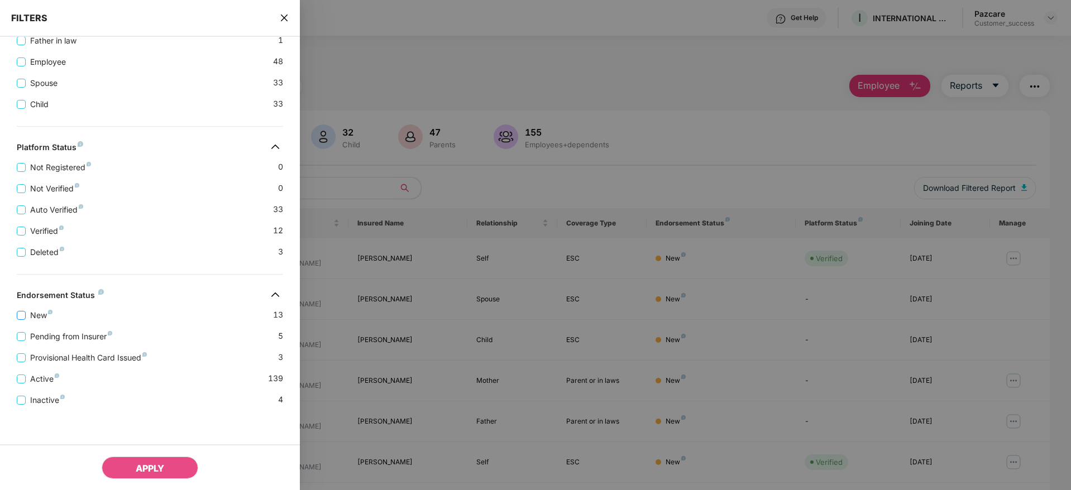
click at [38, 317] on span "New" at bounding box center [41, 315] width 31 height 12
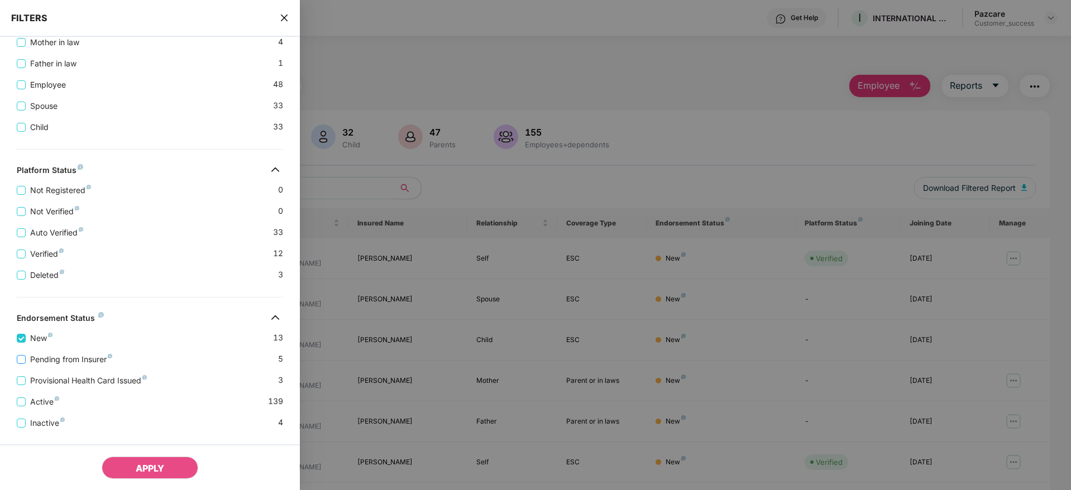
click at [59, 356] on span "Pending from Insurer" at bounding box center [71, 359] width 91 height 12
click at [69, 381] on span "Provisional Health Card Issued" at bounding box center [89, 381] width 126 height 12
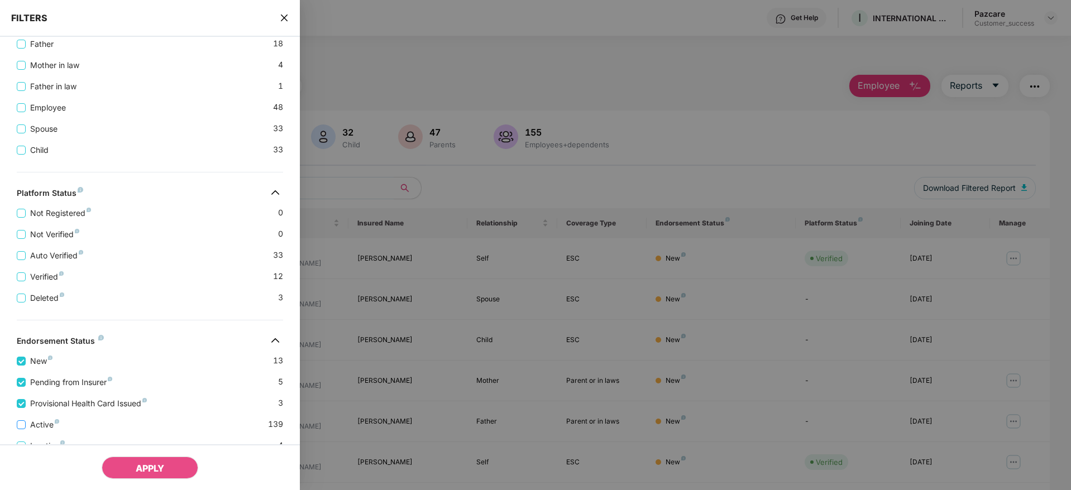
click at [42, 420] on span "Active" at bounding box center [45, 425] width 38 height 12
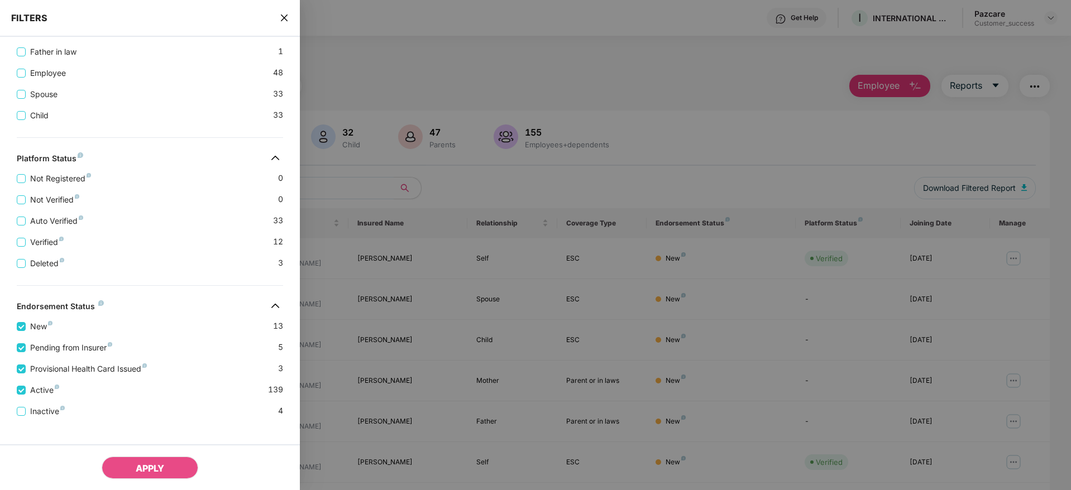
scroll to position [381, 0]
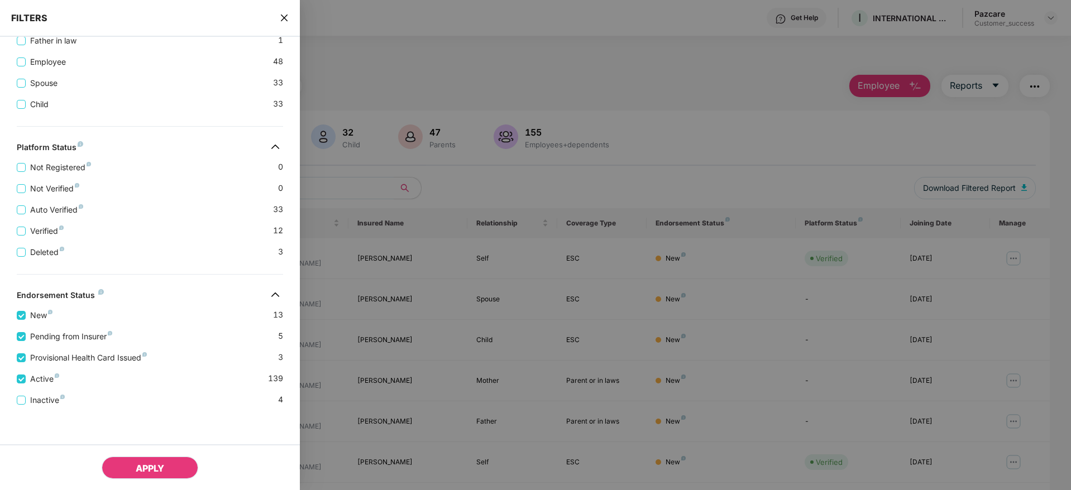
click at [156, 463] on span "APPLY" at bounding box center [150, 468] width 28 height 11
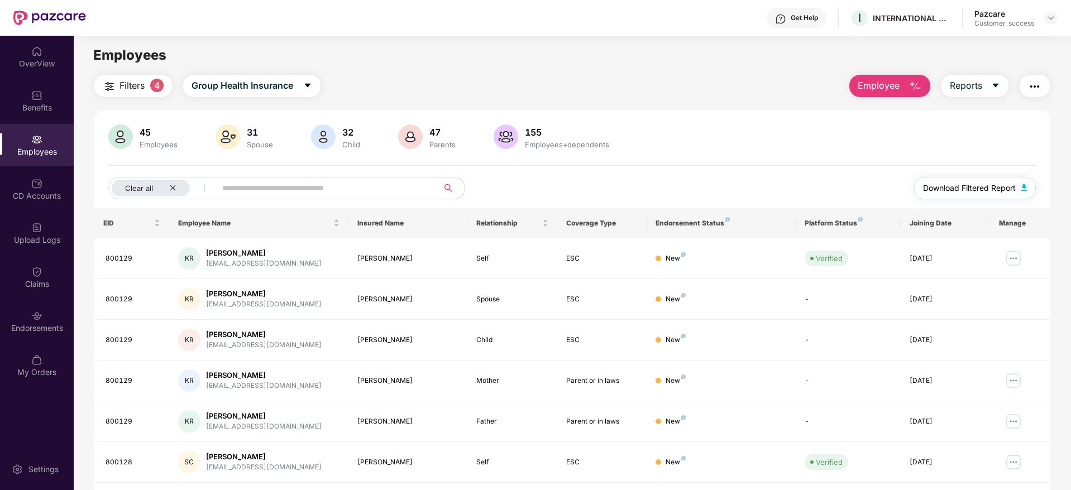
click at [946, 190] on span "Download Filtered Report" at bounding box center [969, 188] width 93 height 12
click at [171, 184] on icon "close" at bounding box center [172, 187] width 7 height 7
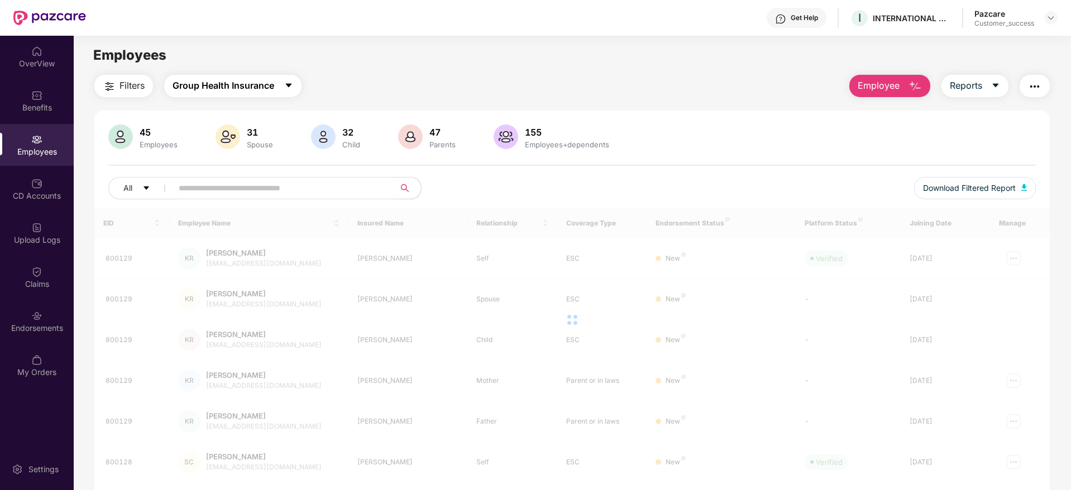
click at [248, 84] on span "Group Health Insurance" at bounding box center [223, 86] width 102 height 14
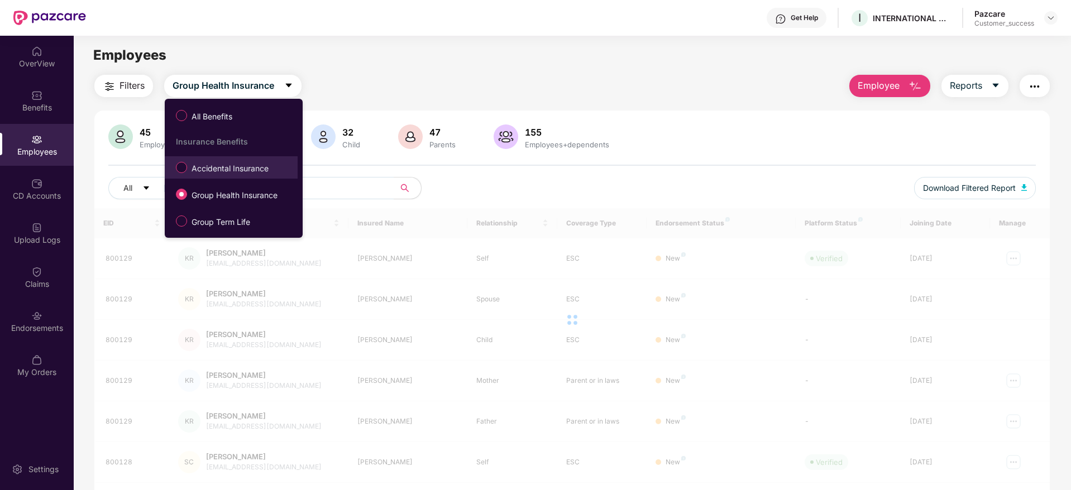
click at [224, 170] on span "Accidental Insurance" at bounding box center [230, 168] width 86 height 12
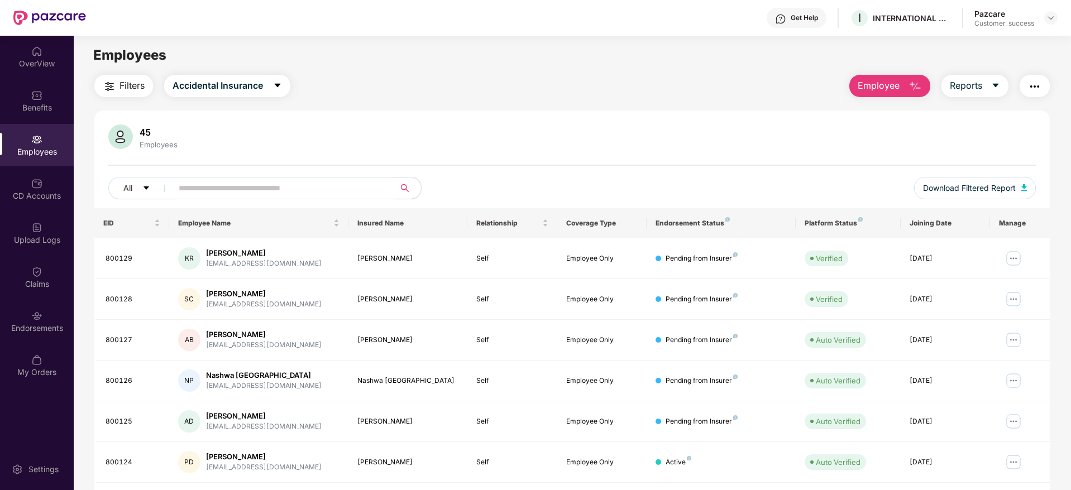
click at [127, 82] on span "Filters" at bounding box center [131, 86] width 25 height 14
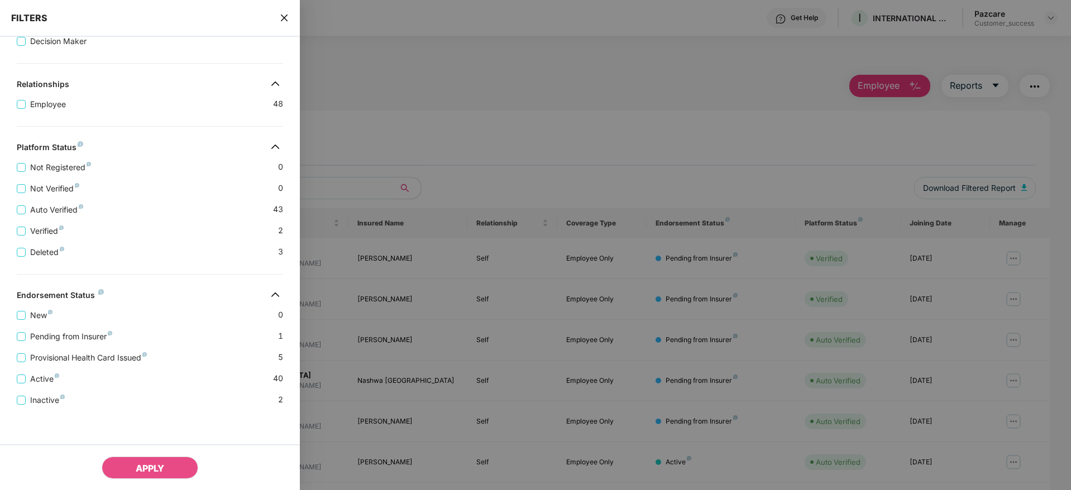
scroll to position [208, 0]
click at [140, 274] on div at bounding box center [150, 274] width 266 height 1
click at [41, 380] on span "Active" at bounding box center [45, 379] width 38 height 12
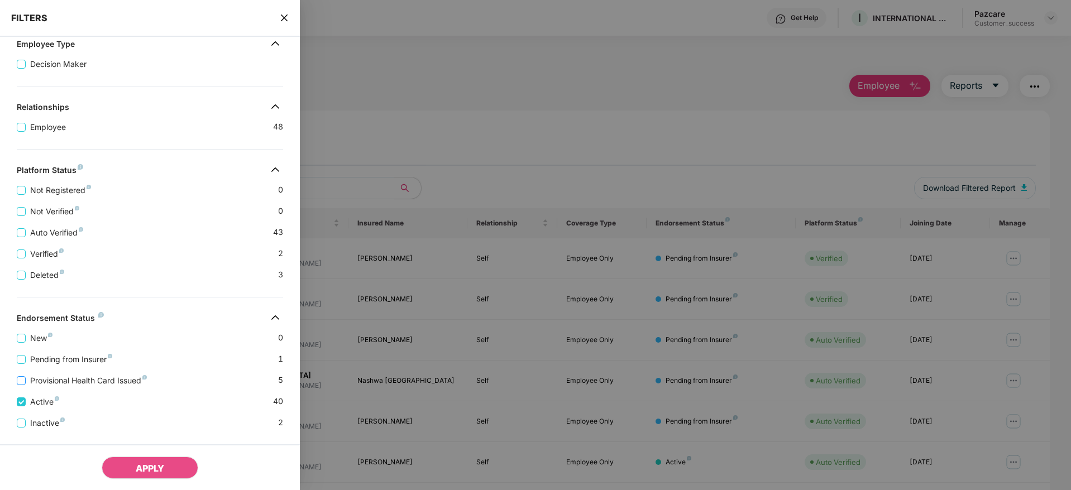
click at [54, 381] on span "Provisional Health Card Issued" at bounding box center [89, 381] width 126 height 12
click at [38, 359] on span "Pending from Insurer" at bounding box center [71, 359] width 91 height 12
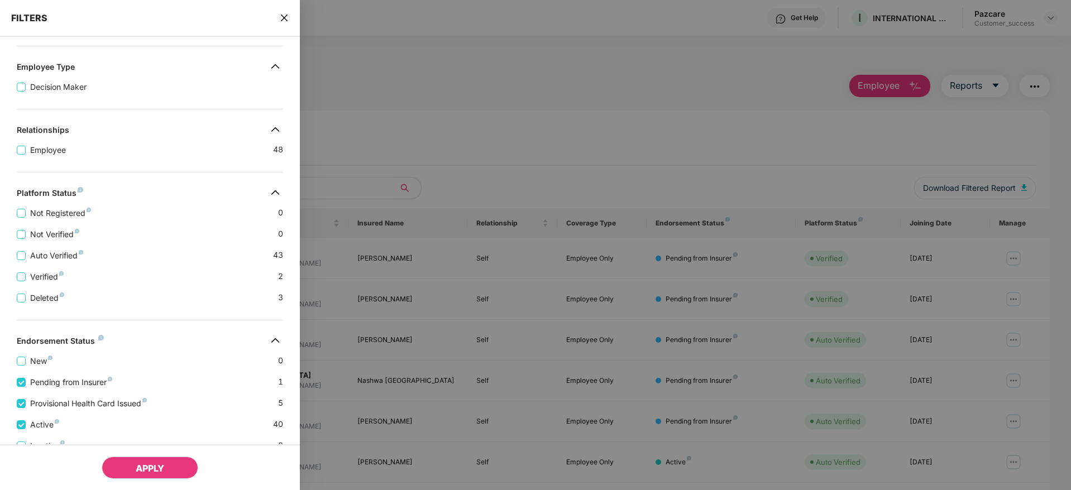
click at [138, 463] on span "APPLY" at bounding box center [150, 468] width 28 height 11
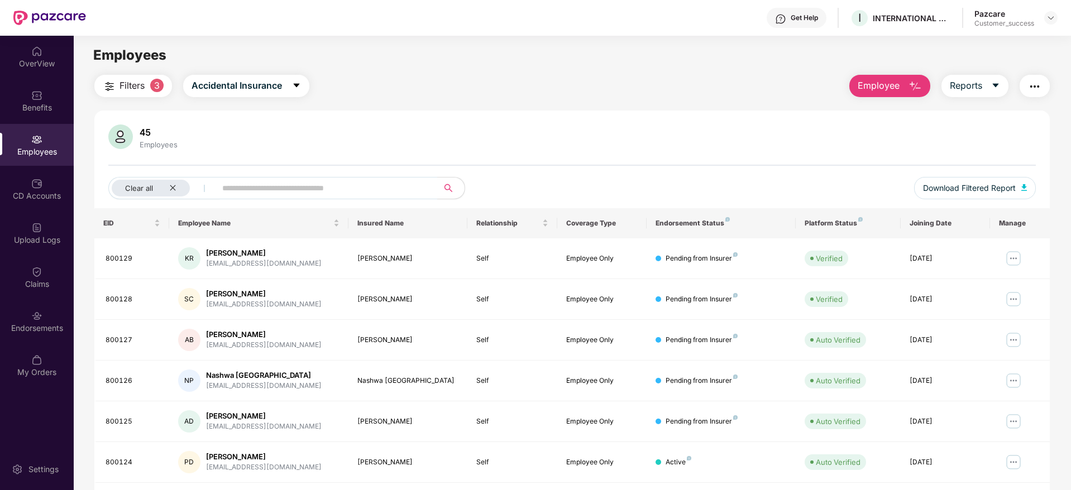
click at [148, 93] on button "Filters 3" at bounding box center [133, 86] width 78 height 22
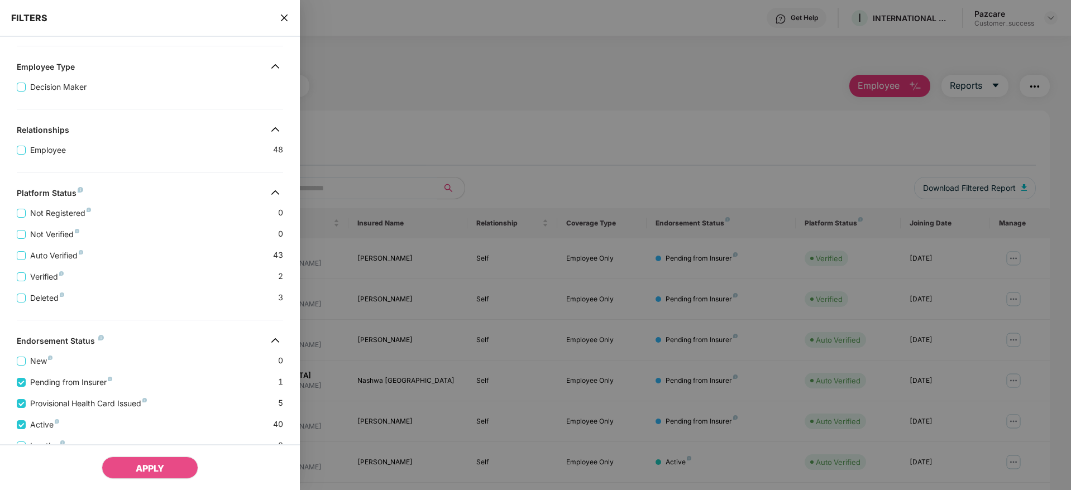
click at [146, 327] on div "Applied Filters(3) Clear All Active Provisional Health Card Issued Pending from…" at bounding box center [150, 205] width 300 height 662
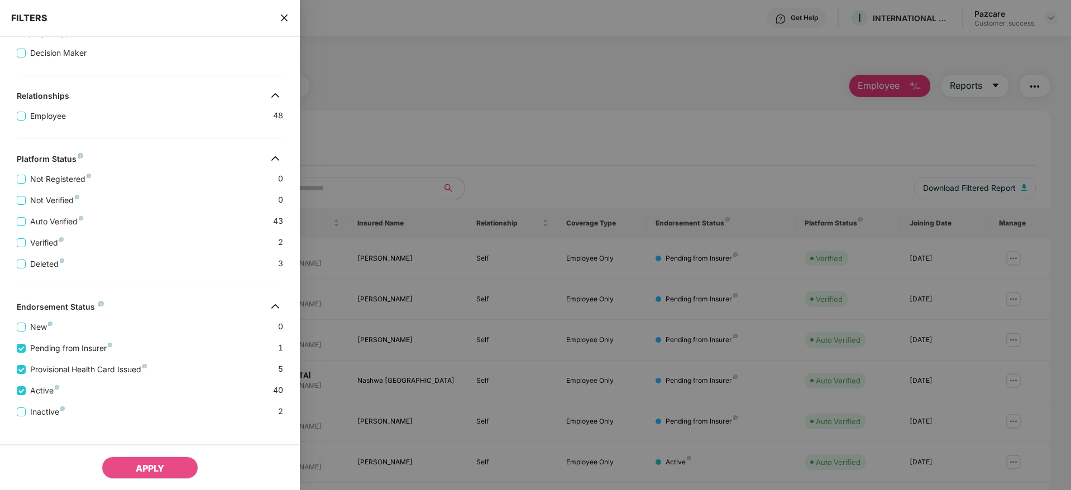
scroll to position [253, 0]
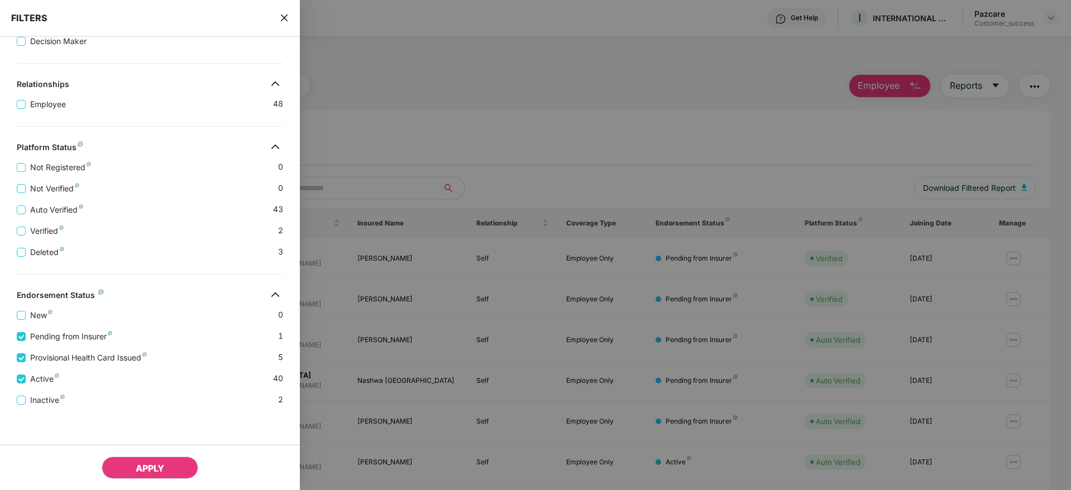
click at [130, 463] on button "APPLY" at bounding box center [150, 468] width 97 height 22
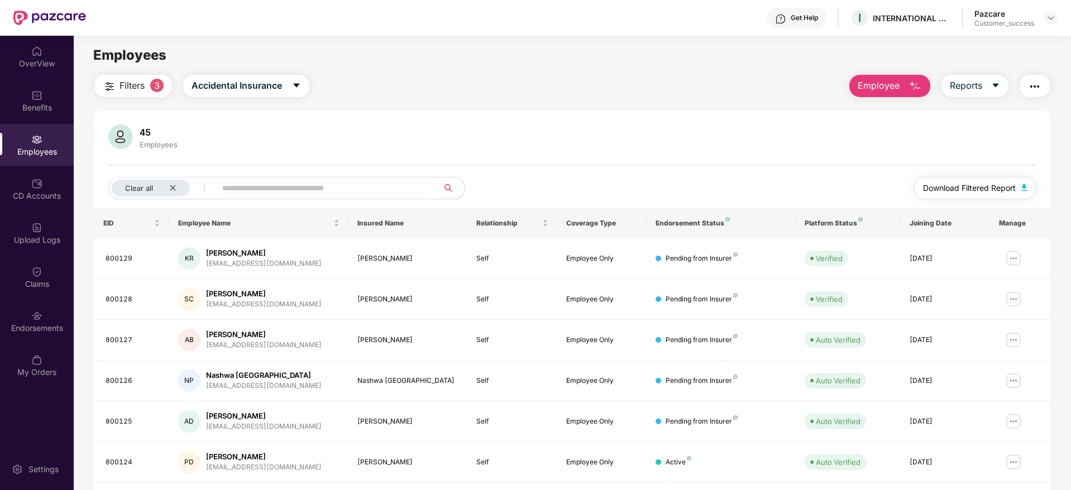
click at [955, 193] on span "Download Filtered Report" at bounding box center [969, 188] width 93 height 12
click at [177, 188] on div "Clear all" at bounding box center [151, 188] width 78 height 17
click at [251, 86] on span "Accidental Insurance" at bounding box center [217, 86] width 90 height 14
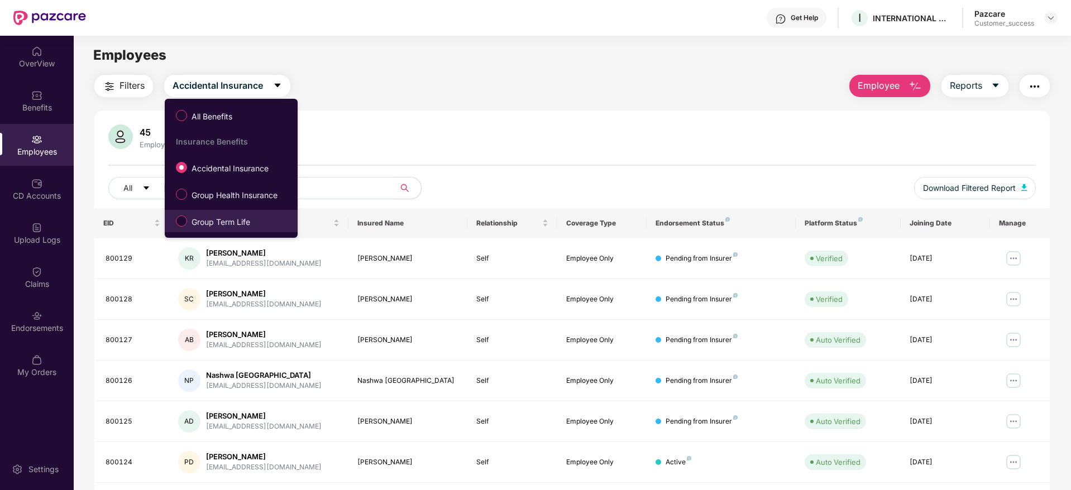
click at [224, 224] on span "Group Term Life" at bounding box center [221, 222] width 68 height 12
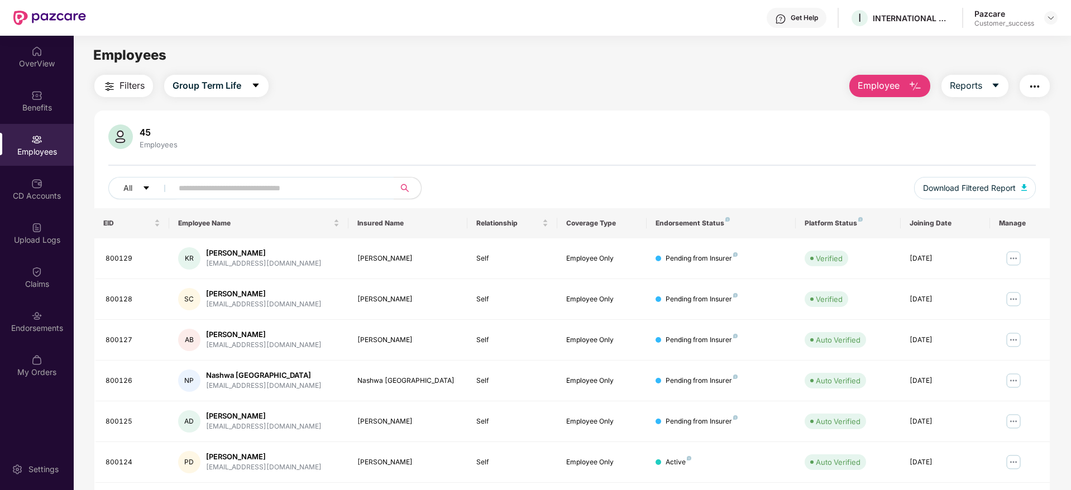
click at [123, 91] on span "Filters" at bounding box center [131, 86] width 25 height 14
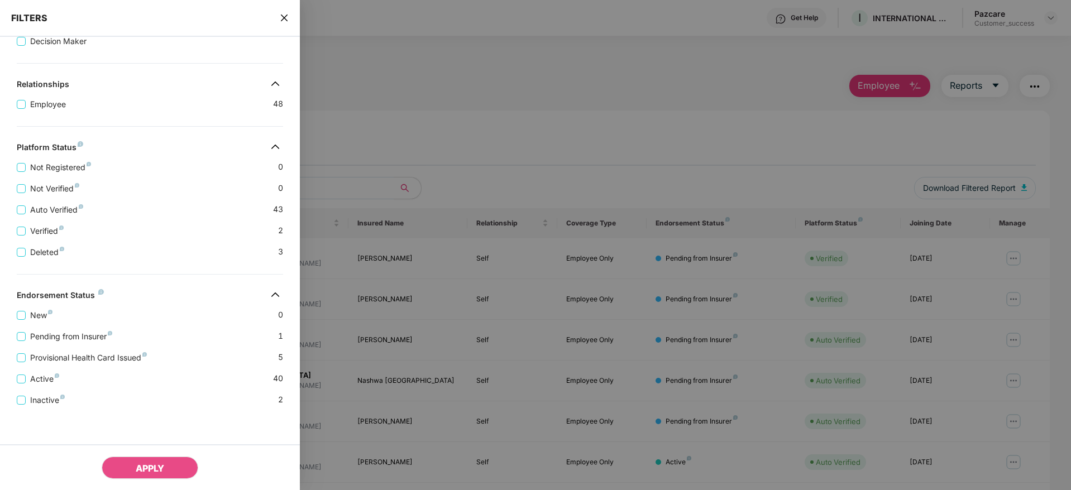
scroll to position [208, 0]
click at [150, 268] on div "Applied Filters(0) Clear All Benefits Group Health Insurance Group Term Life Ac…" at bounding box center [150, 182] width 300 height 616
click at [33, 373] on span "Active" at bounding box center [45, 379] width 38 height 12
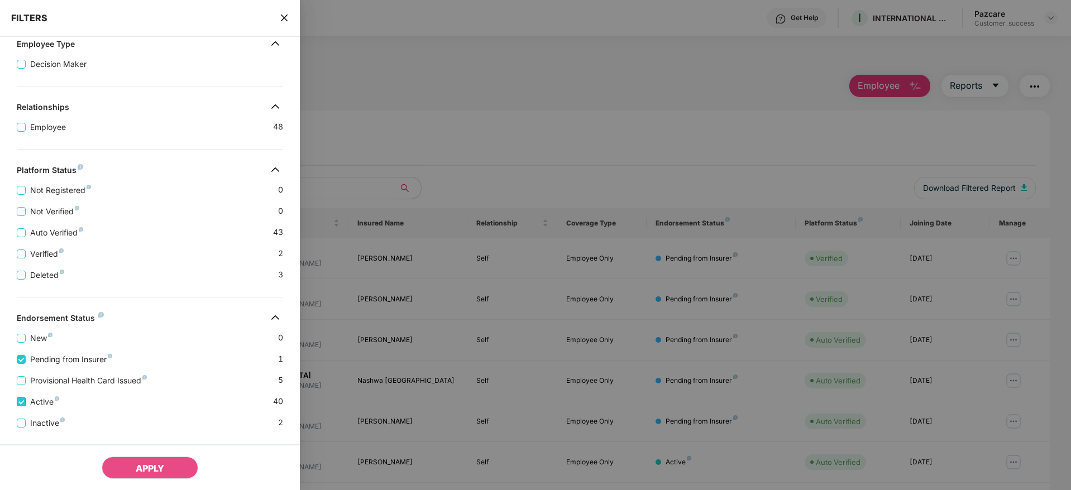
click at [44, 404] on span "Active" at bounding box center [45, 402] width 38 height 12
click at [158, 461] on button "APPLY" at bounding box center [150, 468] width 97 height 22
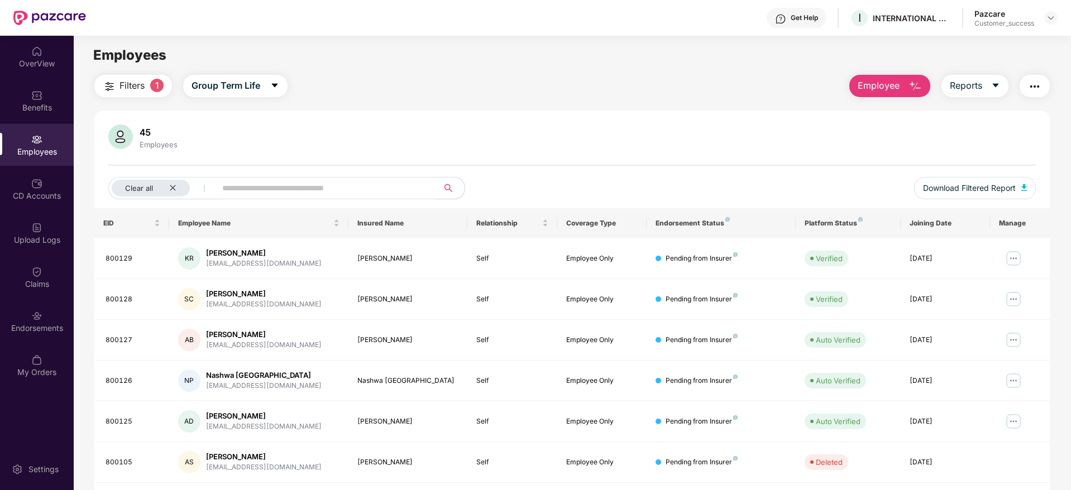
click at [112, 90] on img "button" at bounding box center [109, 86] width 13 height 13
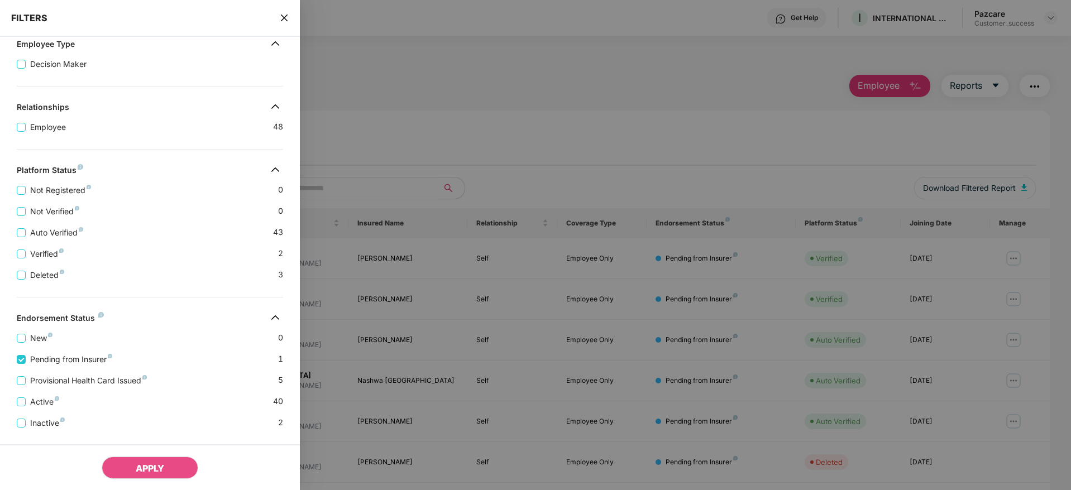
click at [189, 358] on div "Pending from Insurer 1" at bounding box center [150, 354] width 266 height 21
click at [282, 18] on icon "close" at bounding box center [284, 17] width 9 height 9
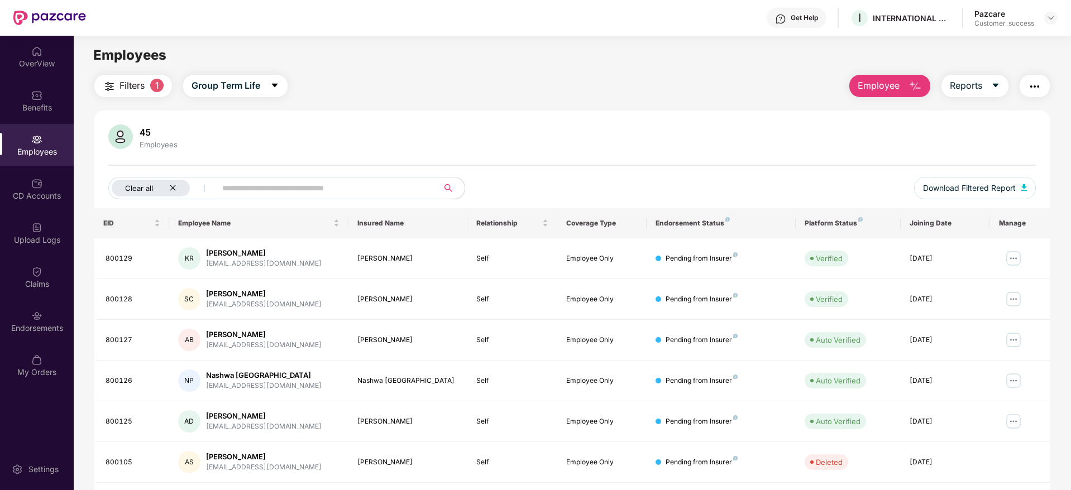
click at [179, 182] on div "Clear all" at bounding box center [151, 188] width 78 height 17
click at [120, 86] on span "Filters" at bounding box center [131, 86] width 25 height 14
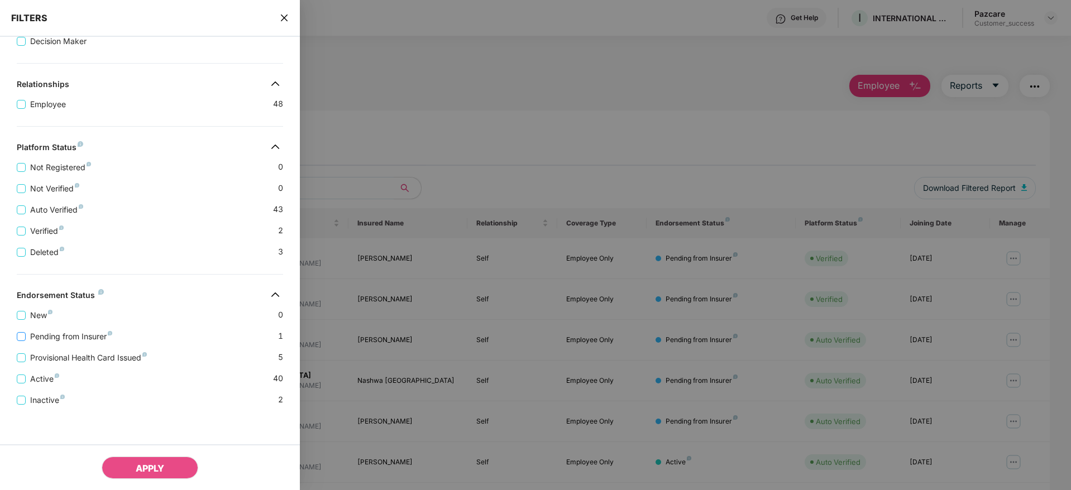
click at [56, 334] on span "Pending from Insurer" at bounding box center [71, 336] width 91 height 12
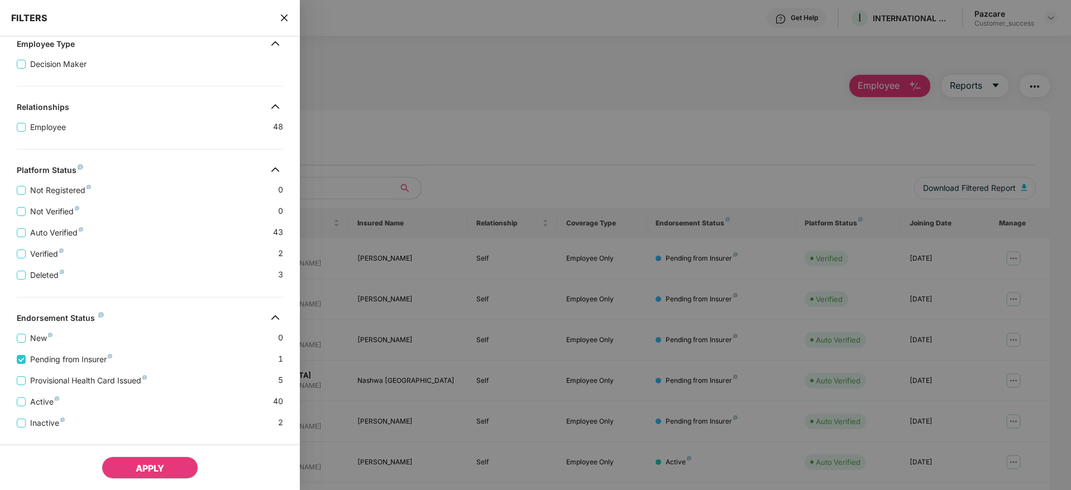
click at [140, 468] on span "APPLY" at bounding box center [150, 468] width 28 height 11
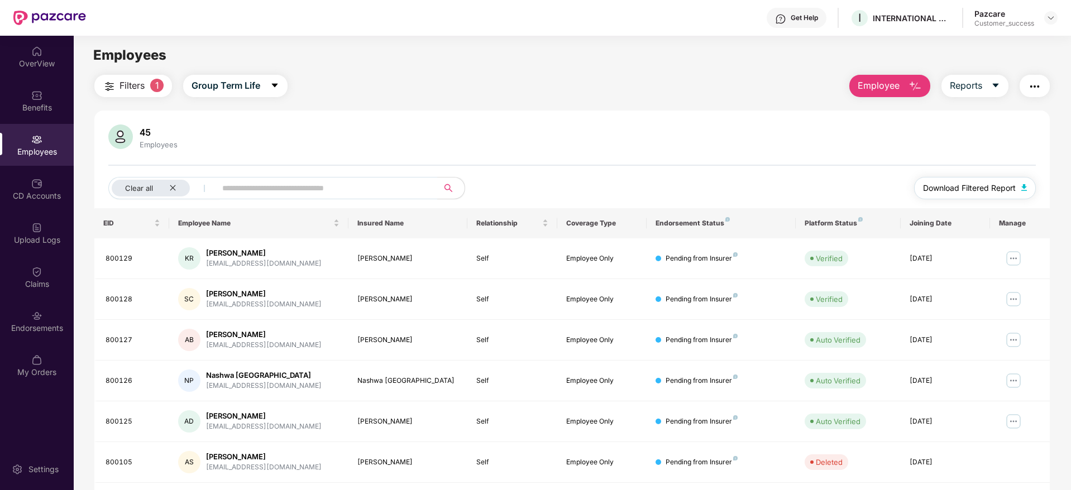
click at [964, 187] on span "Download Filtered Report" at bounding box center [969, 188] width 93 height 12
click at [124, 79] on span "Filters" at bounding box center [131, 86] width 25 height 14
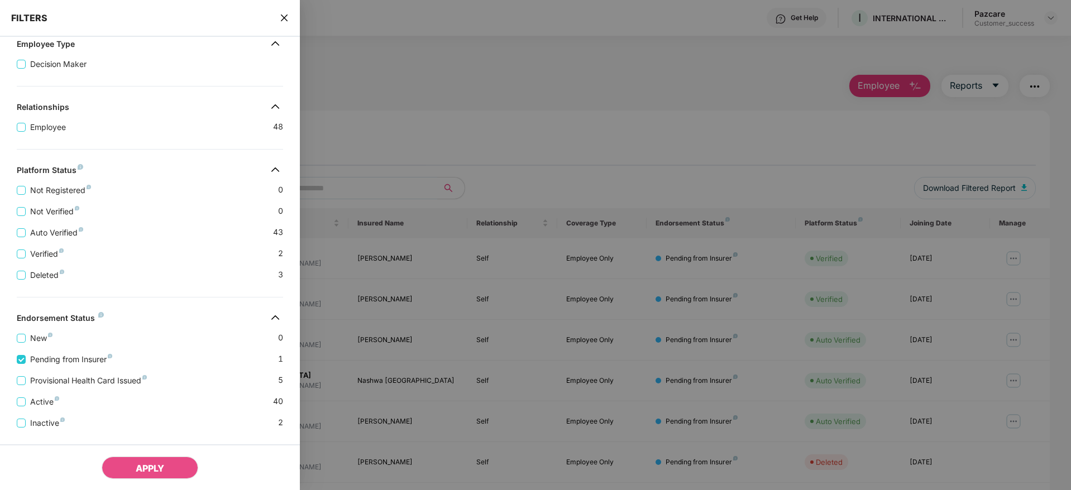
click at [148, 330] on div "New 0" at bounding box center [150, 333] width 266 height 21
click at [32, 399] on span "Active" at bounding box center [45, 402] width 38 height 12
click at [30, 383] on span "Provisional Health Card Issued" at bounding box center [89, 381] width 126 height 12
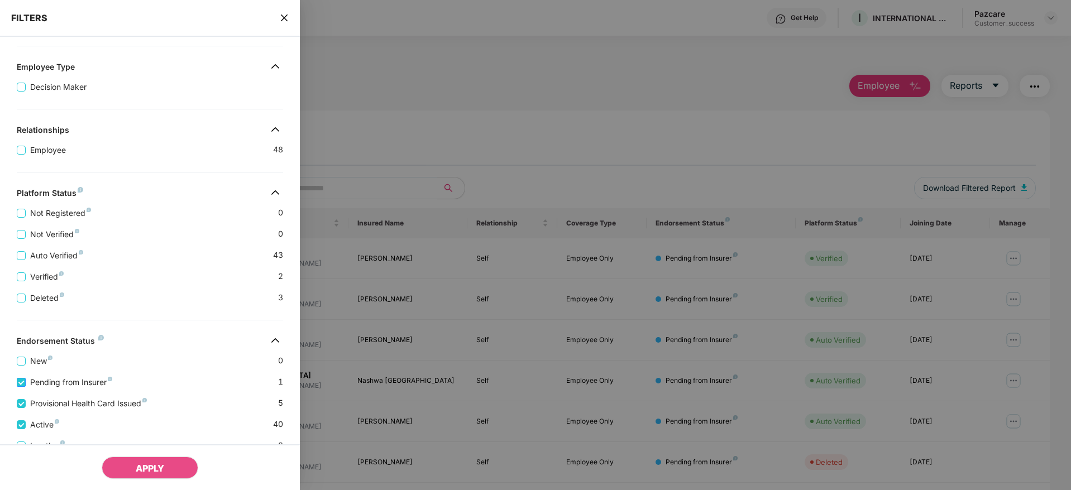
click at [45, 385] on span "Pending from Insurer" at bounding box center [71, 382] width 91 height 12
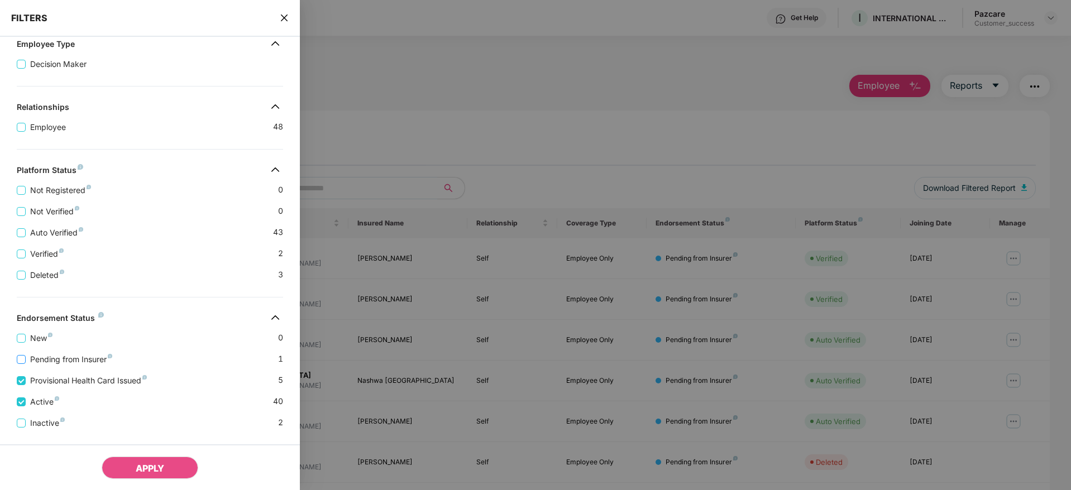
click at [39, 361] on span "Pending from Insurer" at bounding box center [71, 359] width 91 height 12
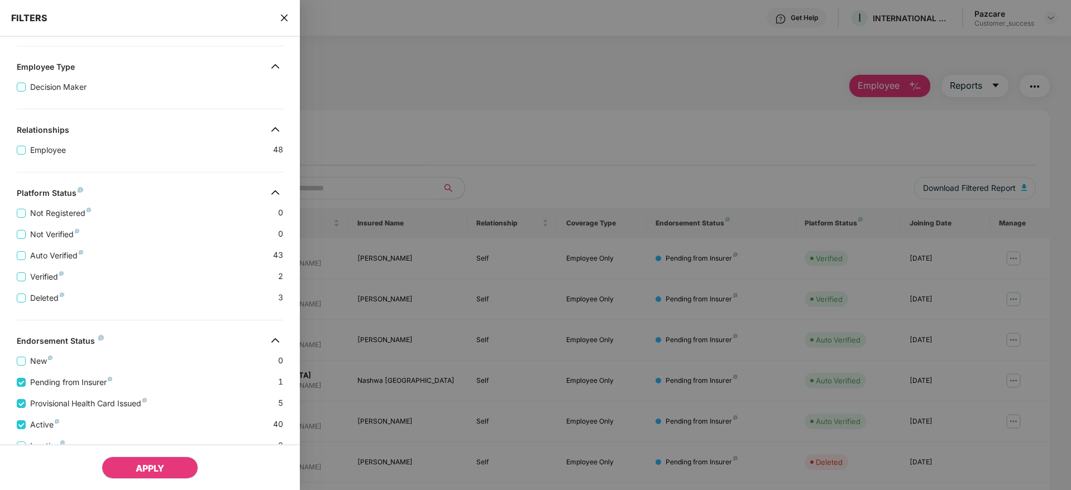
click at [143, 465] on span "APPLY" at bounding box center [150, 468] width 28 height 11
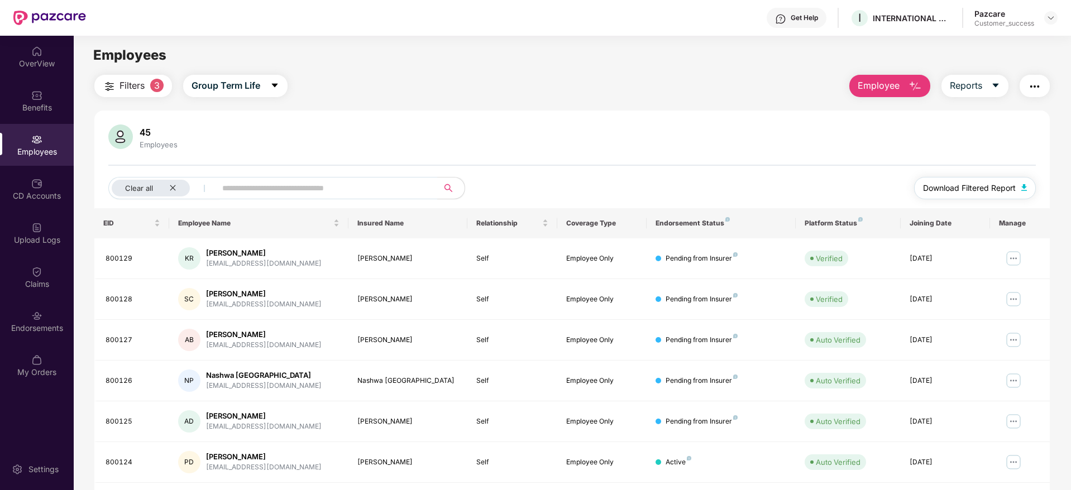
click at [950, 191] on span "Download Filtered Report" at bounding box center [969, 188] width 93 height 12
